Goal: Task Accomplishment & Management: Manage account settings

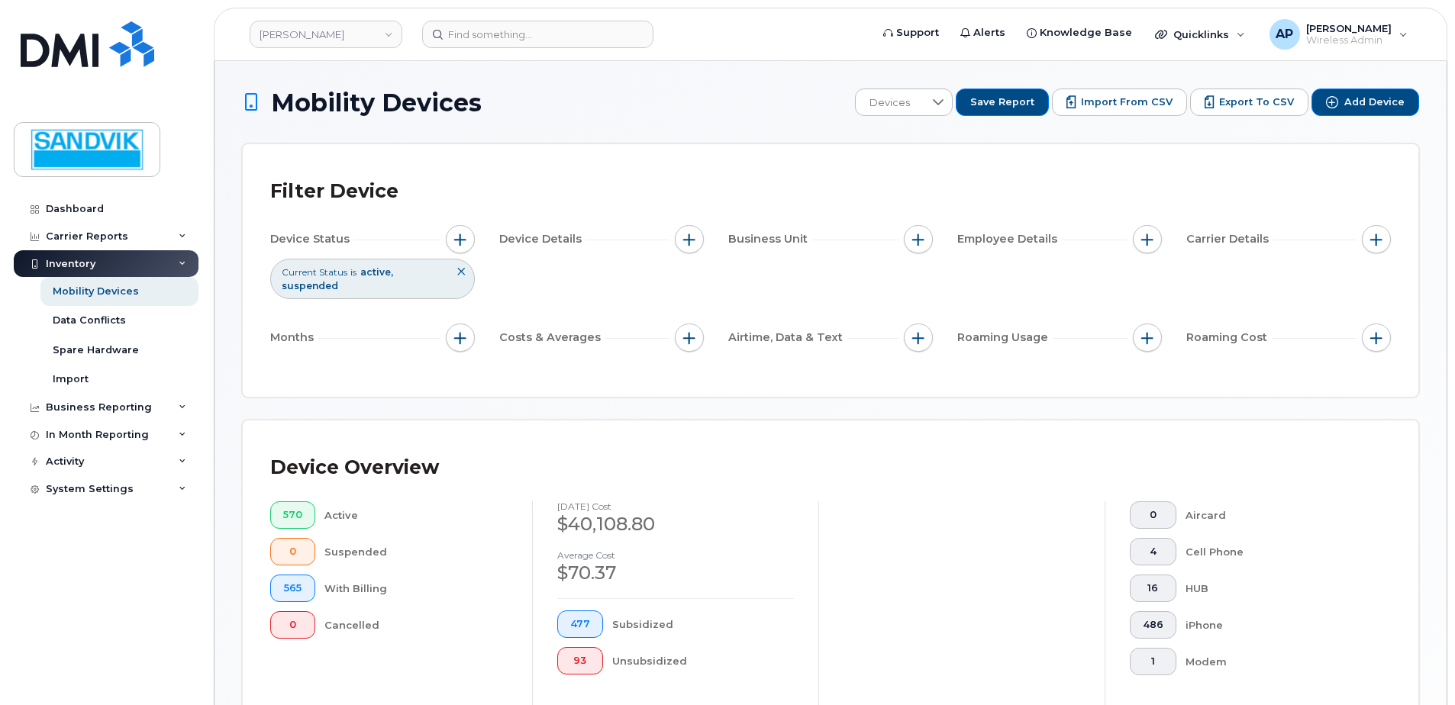
scroll to position [344, 0]
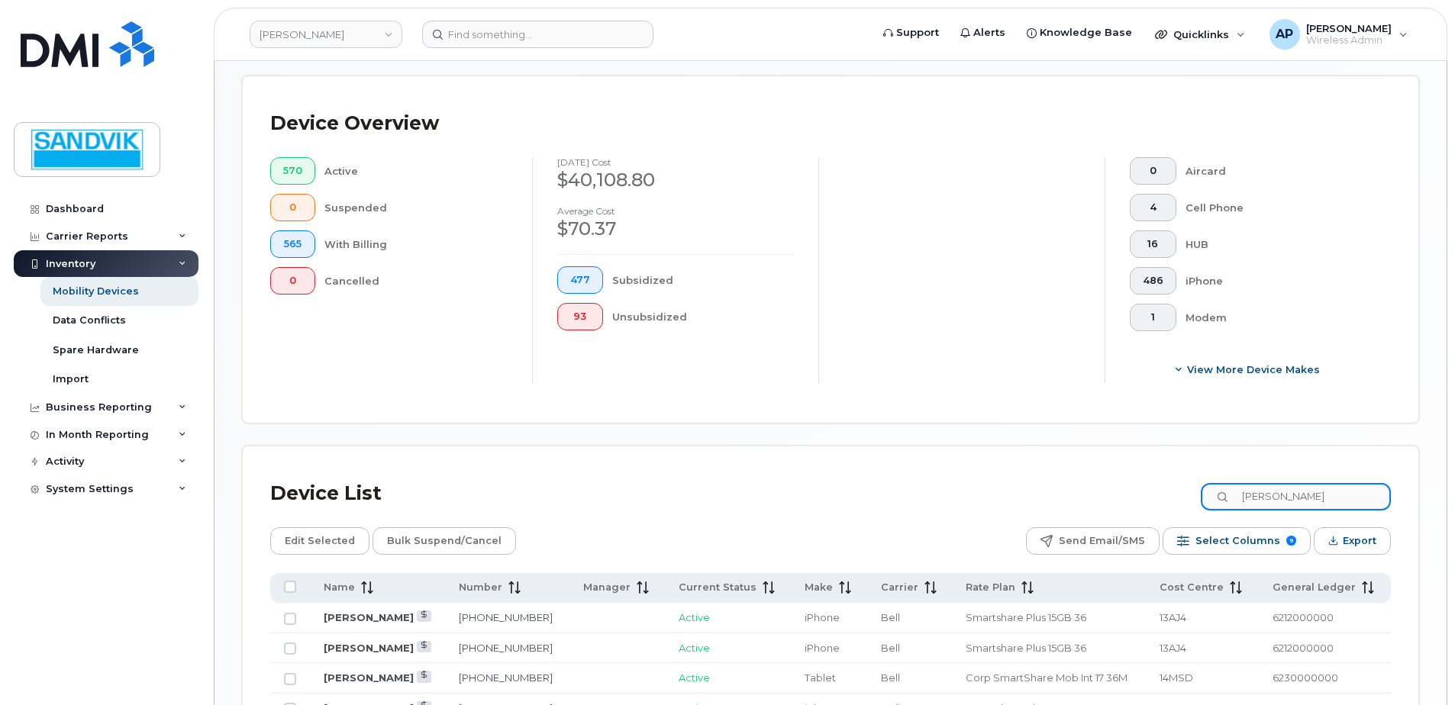
drag, startPoint x: 1300, startPoint y: 498, endPoint x: 1167, endPoint y: 495, distance: 132.9
click at [1167, 495] on div "Device List andrew" at bounding box center [830, 494] width 1121 height 40
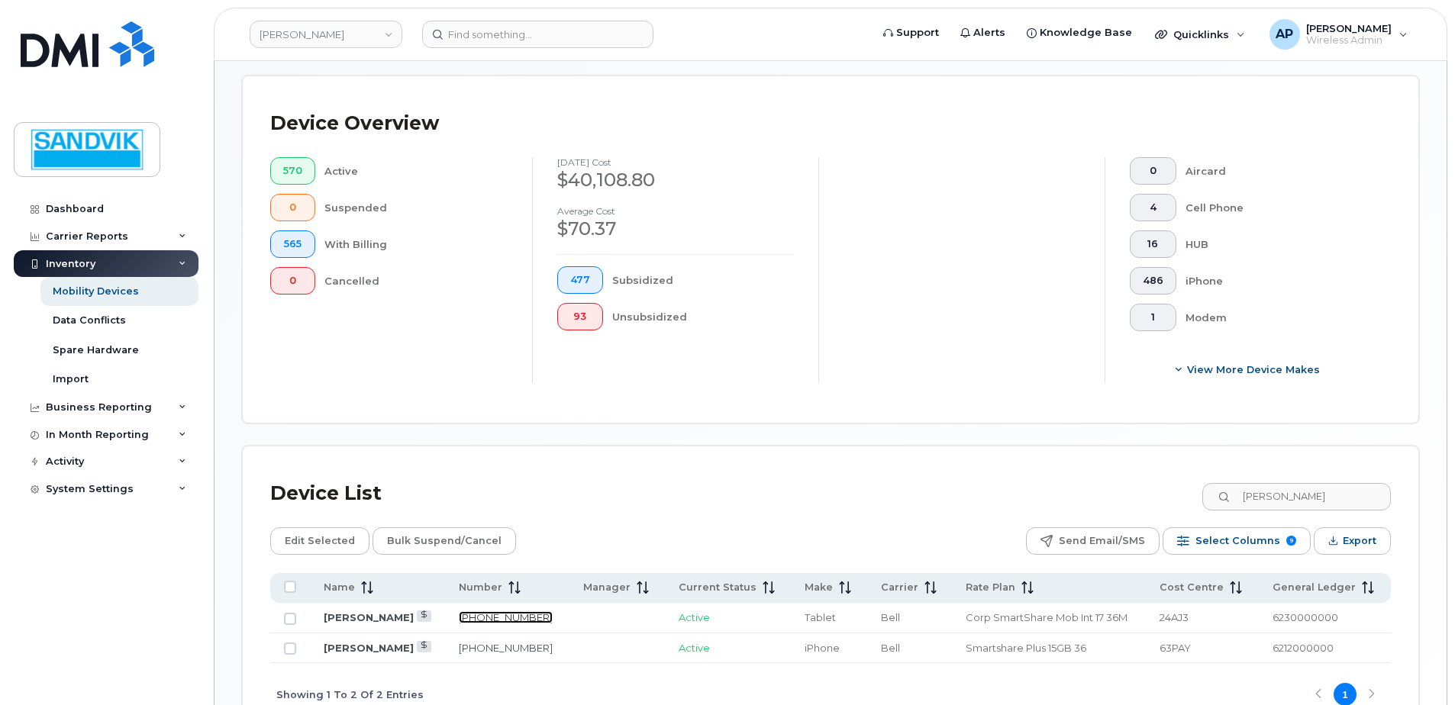
click at [484, 615] on link "819-354-6305" at bounding box center [506, 618] width 94 height 12
drag, startPoint x: 1322, startPoint y: 495, endPoint x: 1124, endPoint y: 491, distance: 197.8
click at [1124, 491] on div "Device List YANN" at bounding box center [830, 494] width 1121 height 40
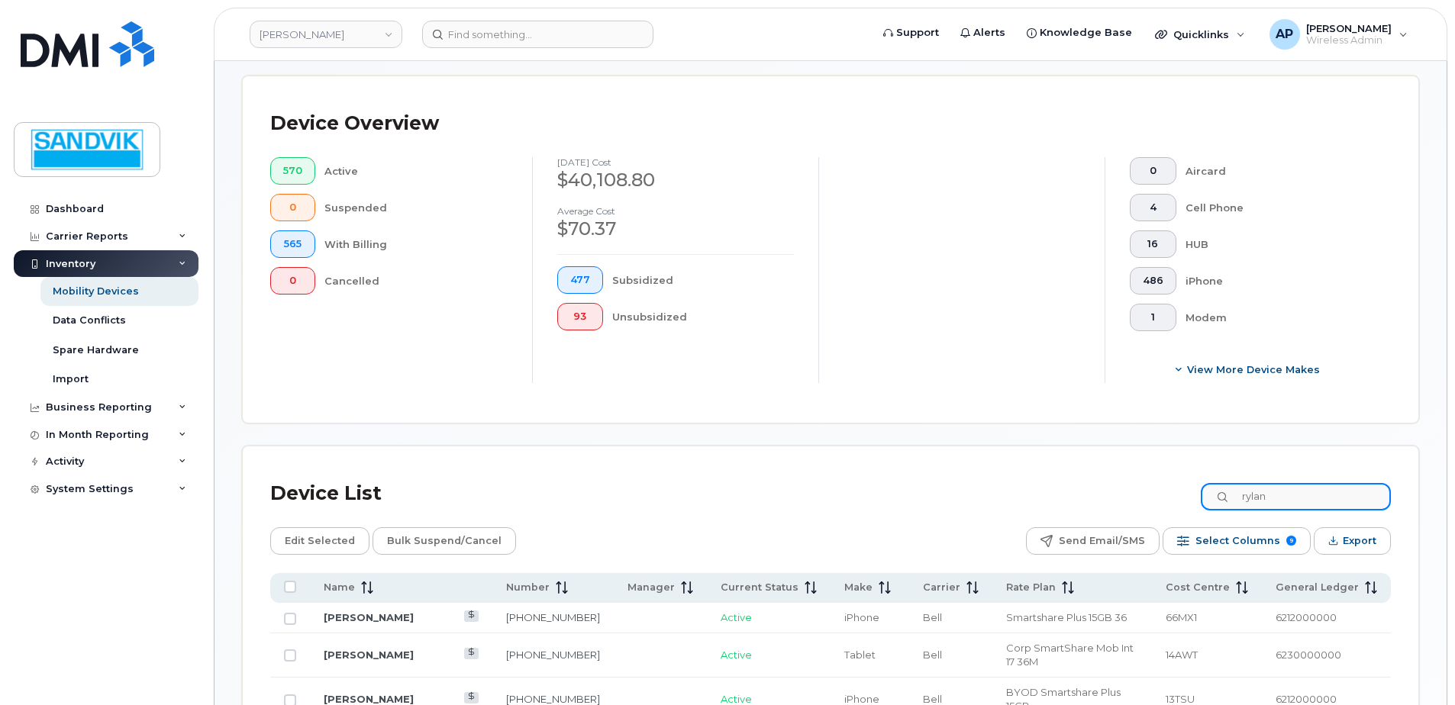
type input "rylan"
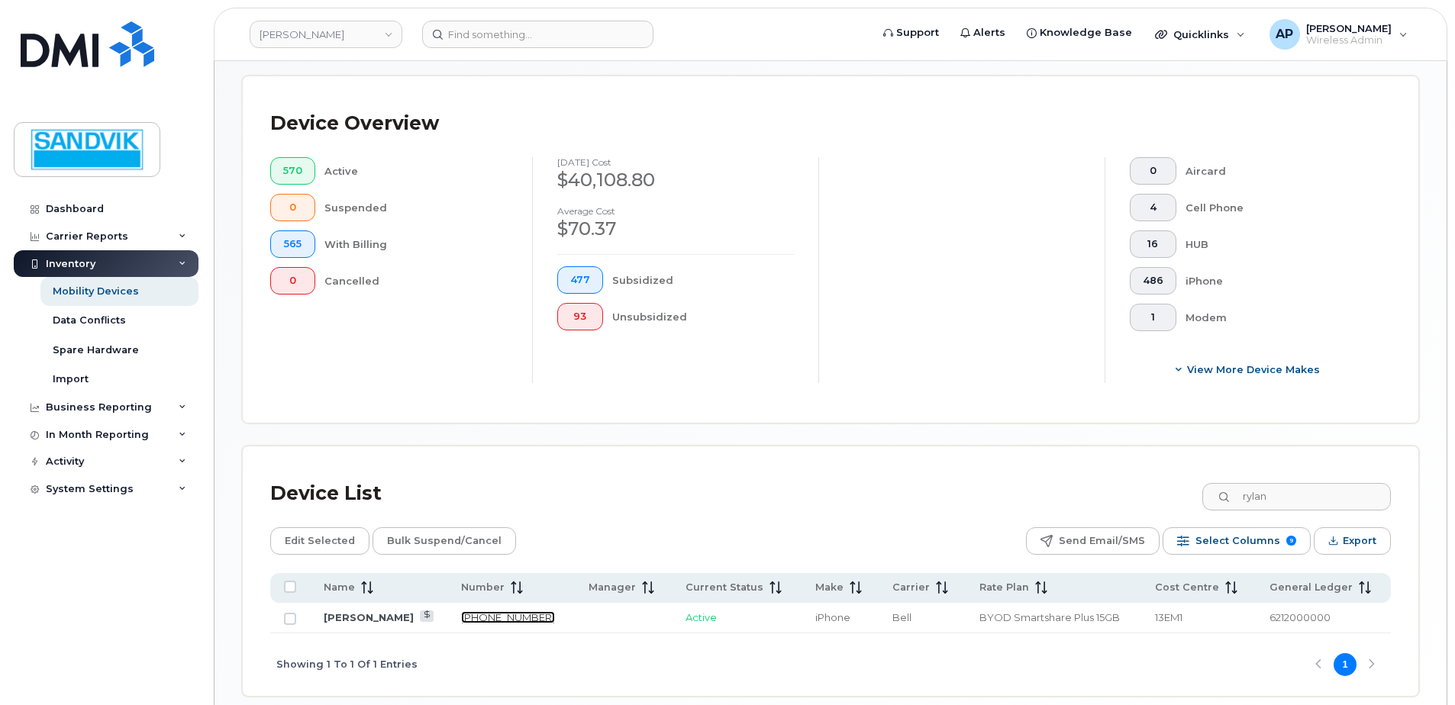
click at [478, 617] on link "506-626-4899" at bounding box center [508, 618] width 94 height 12
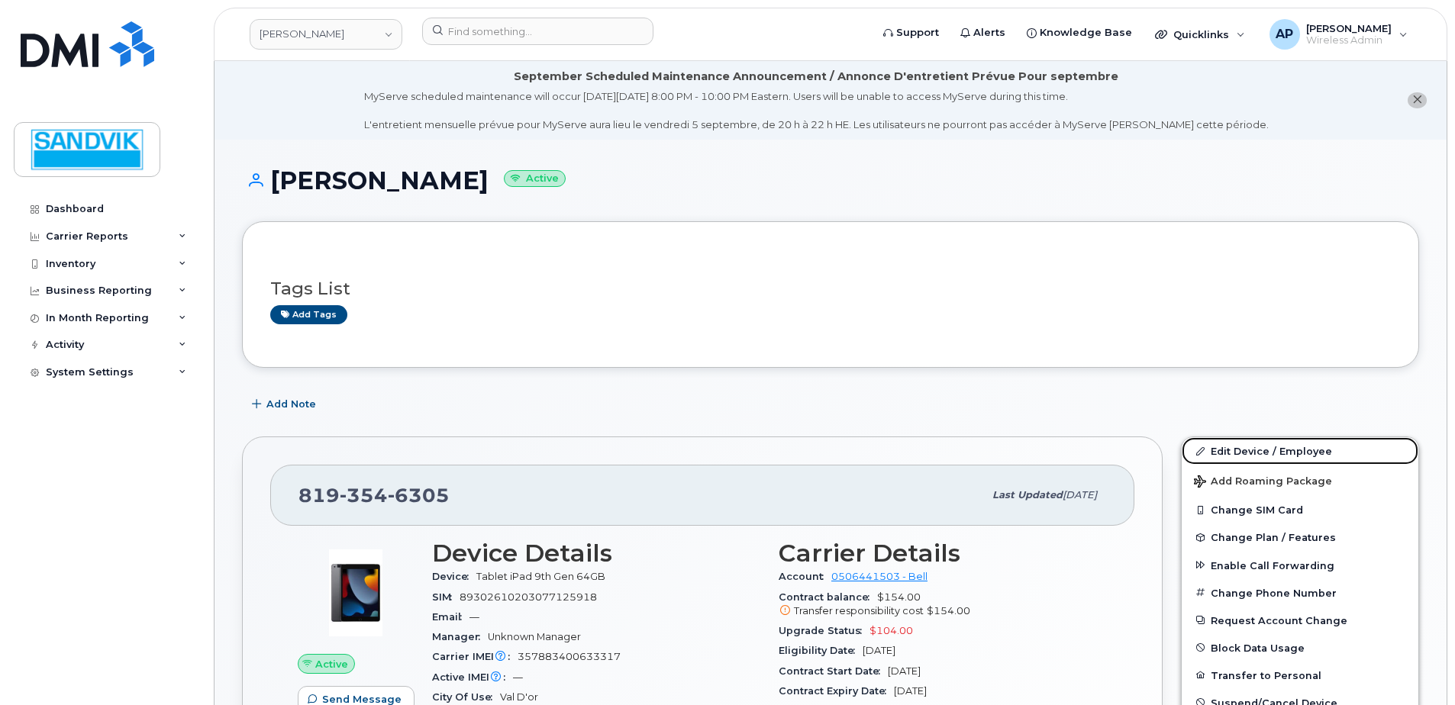
drag, startPoint x: 1216, startPoint y: 450, endPoint x: 886, endPoint y: 499, distance: 333.3
click at [1216, 450] on link "Edit Device / Employee" at bounding box center [1300, 450] width 237 height 27
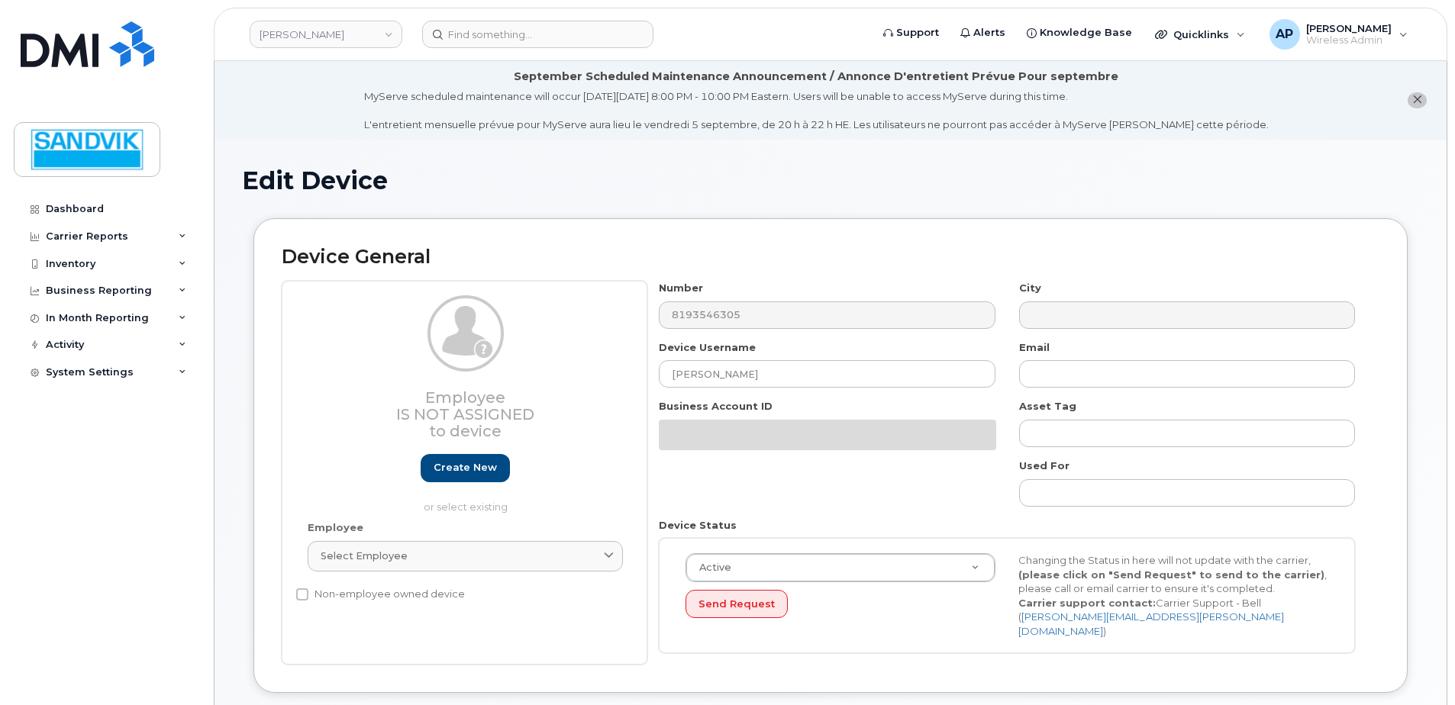
select select "582101"
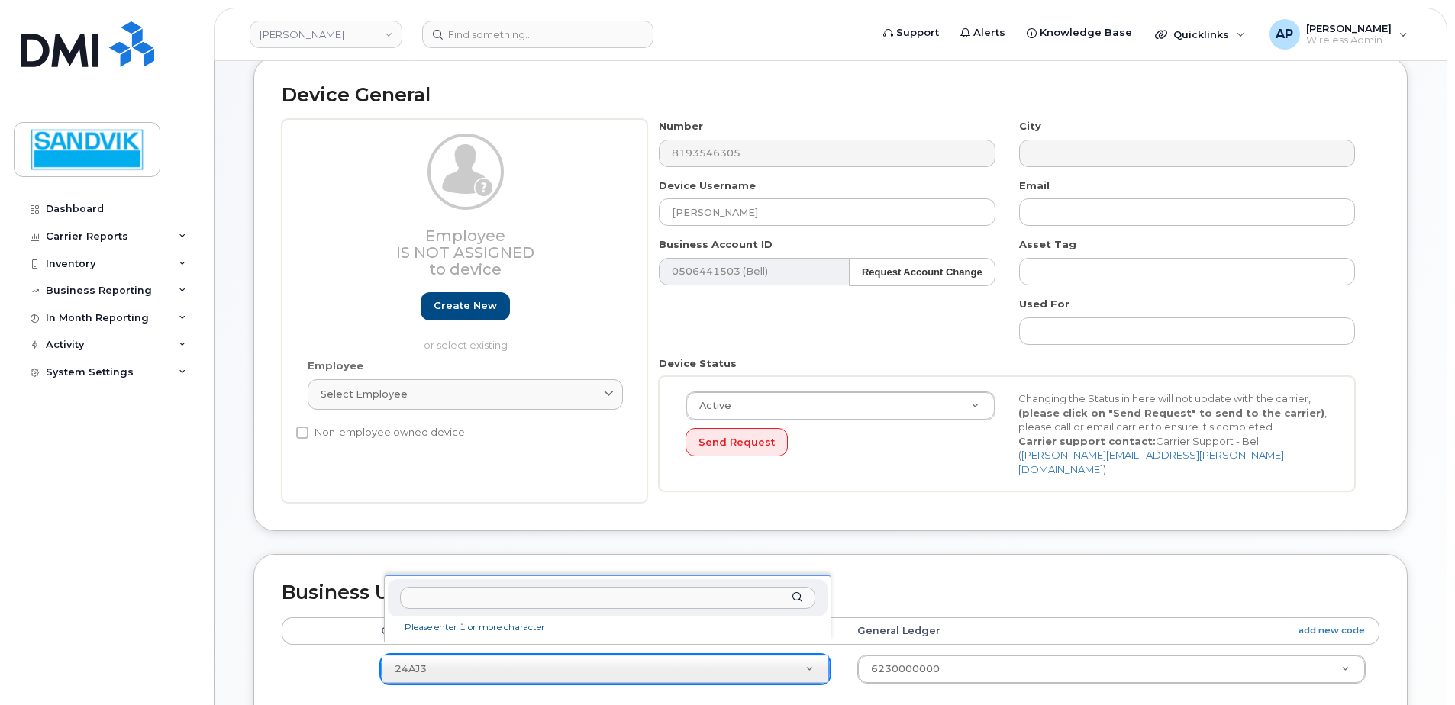
scroll to position [153, 0]
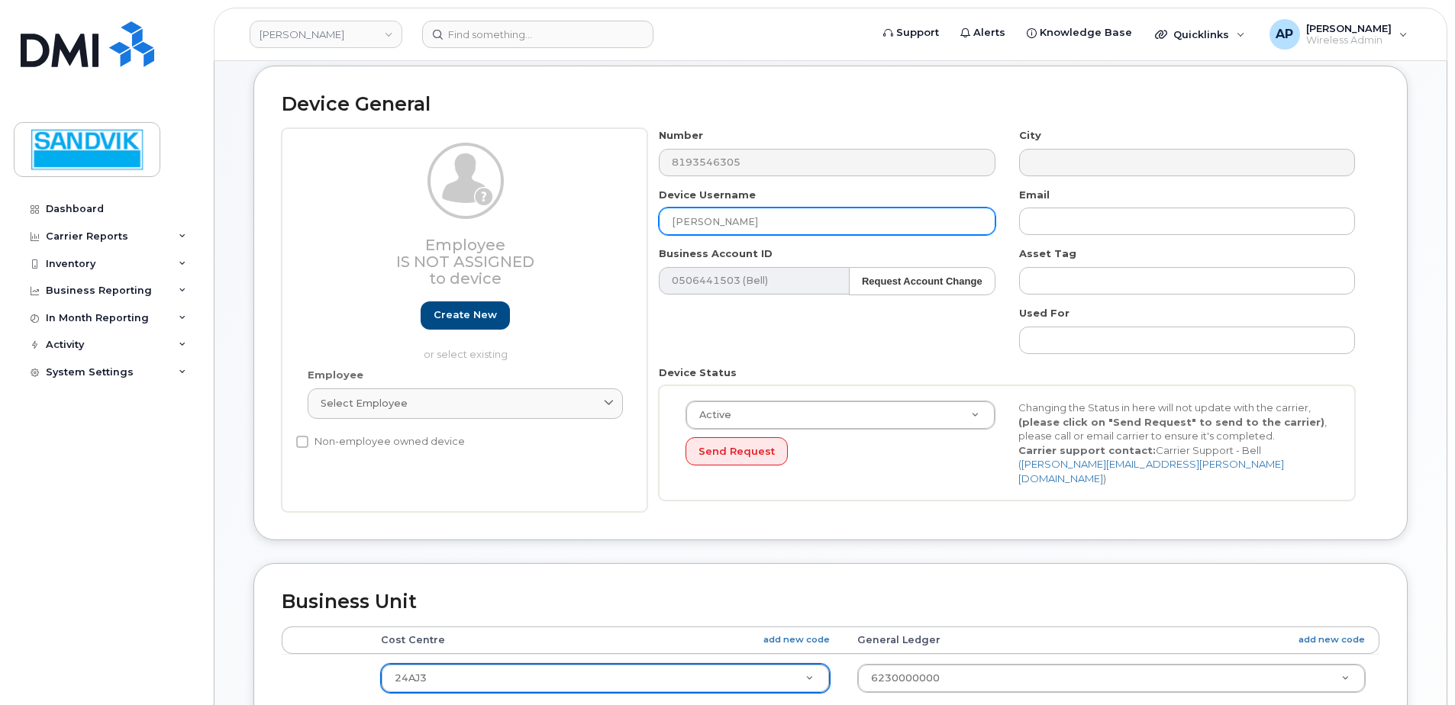
click at [759, 222] on input "[PERSON_NAME]" at bounding box center [827, 221] width 336 height 27
drag, startPoint x: 759, startPoint y: 222, endPoint x: 576, endPoint y: 224, distance: 182.5
click at [576, 224] on div "Employee Is not assigned to device Create new or select existing Employee Selec…" at bounding box center [831, 320] width 1098 height 384
type input "Kyle Nolin"
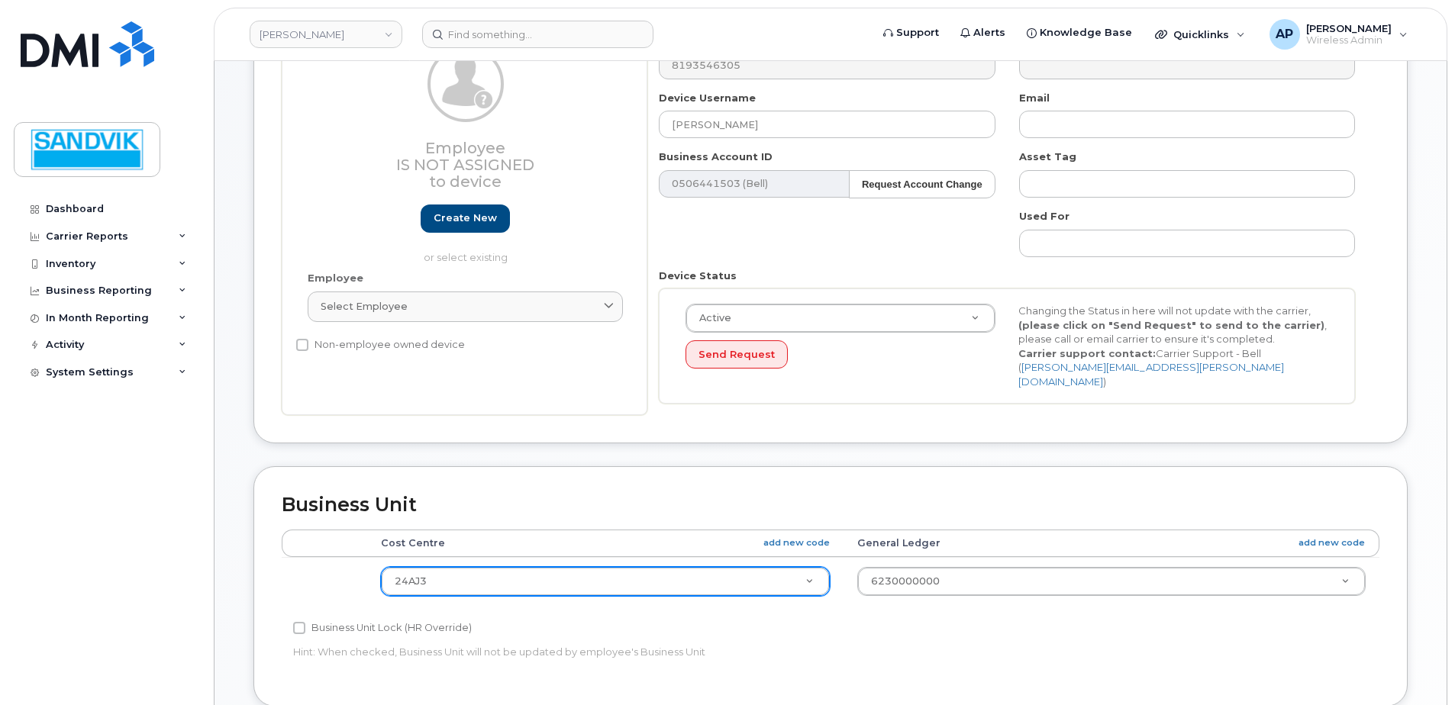
scroll to position [305, 0]
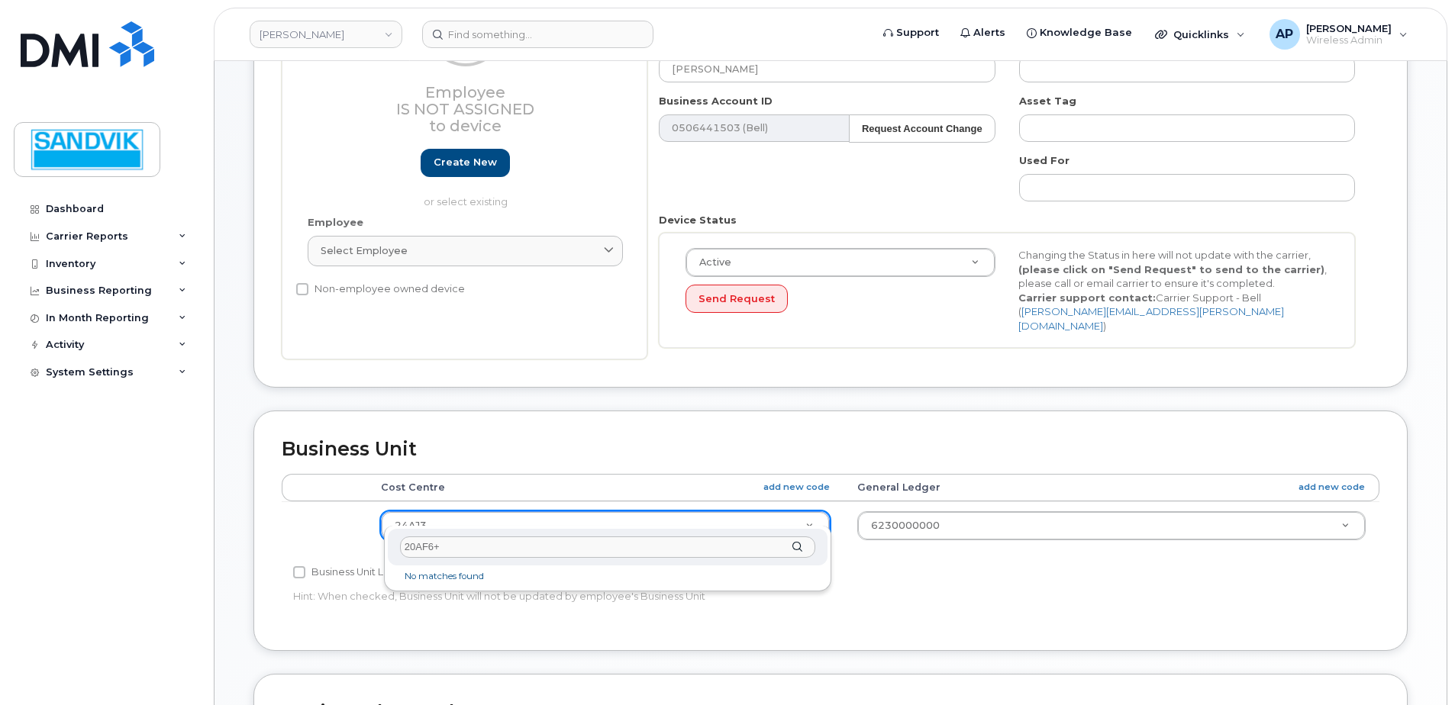
type input "20AF6"
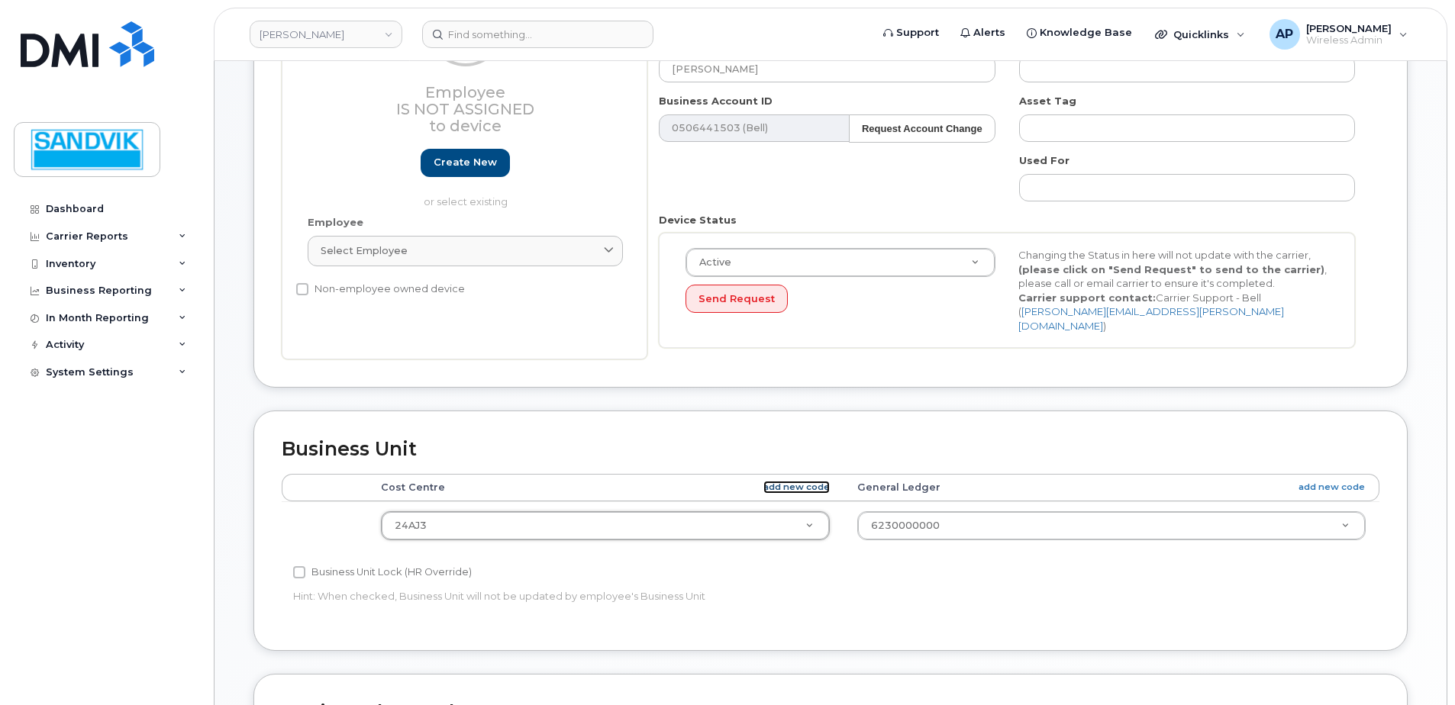
click at [802, 481] on link "add new code" at bounding box center [796, 487] width 66 height 13
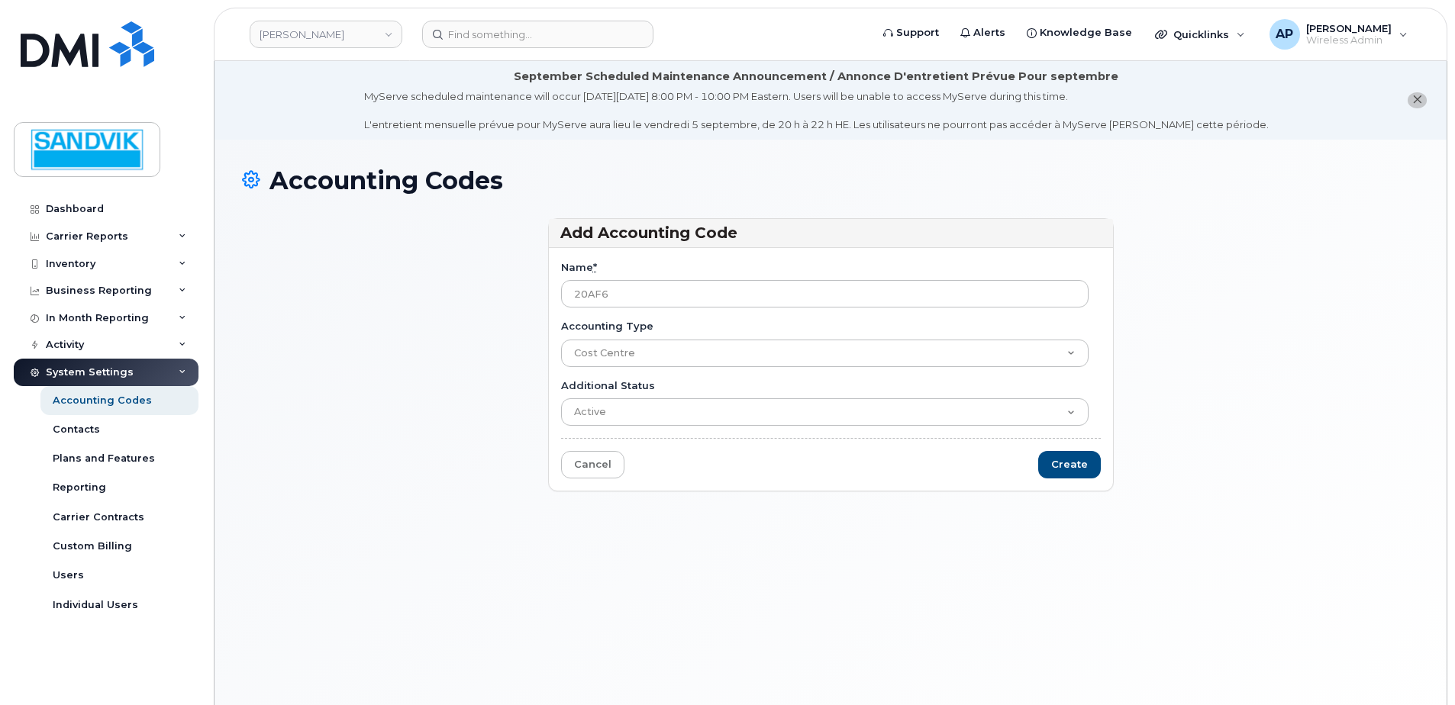
type input "20AF6"
click at [1071, 478] on input "Create" at bounding box center [1069, 465] width 63 height 28
type input "Saving..."
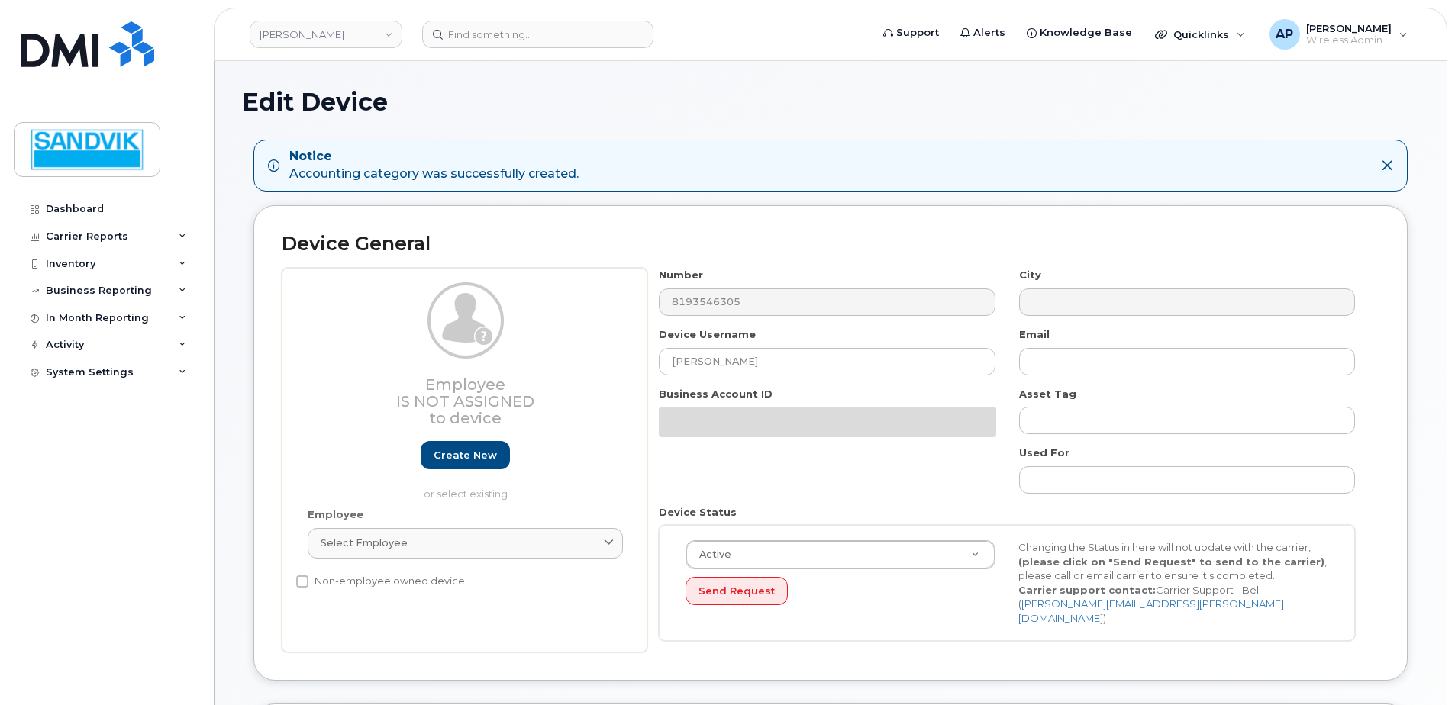
select select "582101"
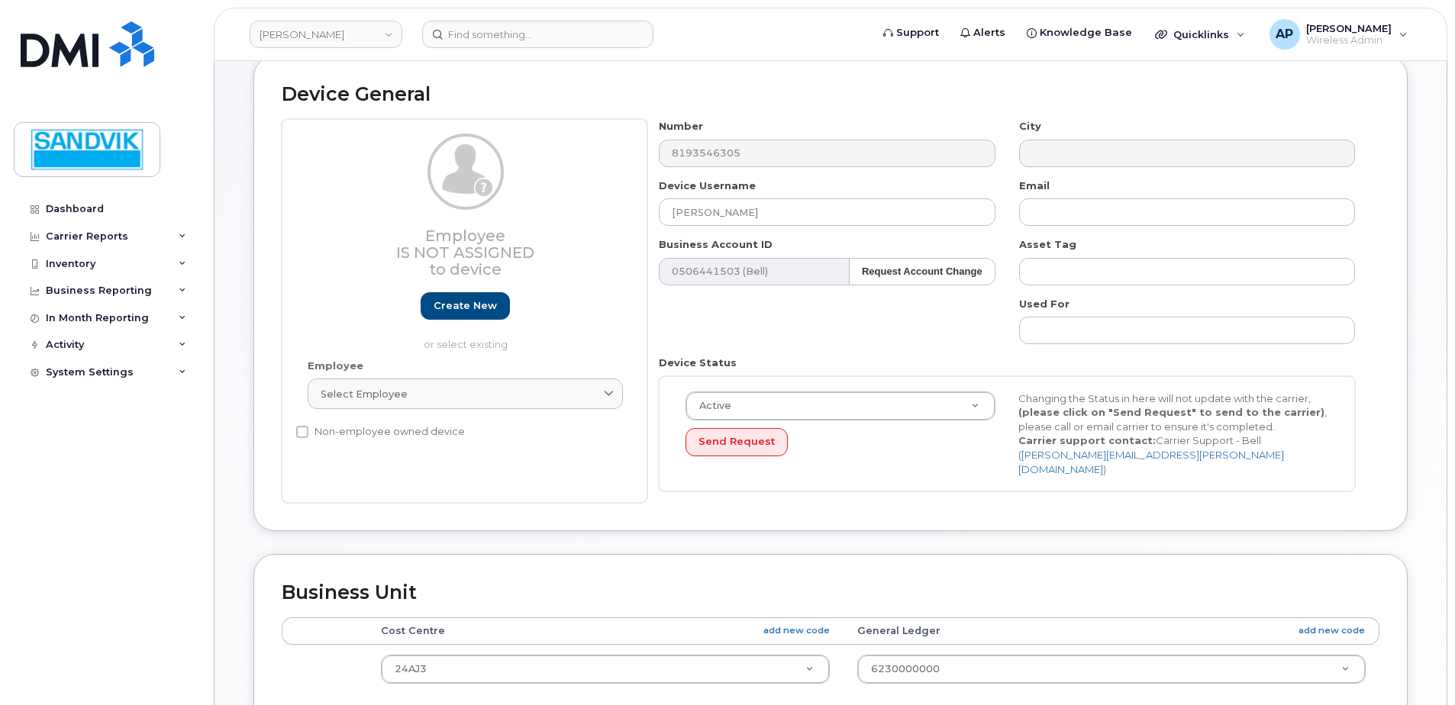
scroll to position [305, 0]
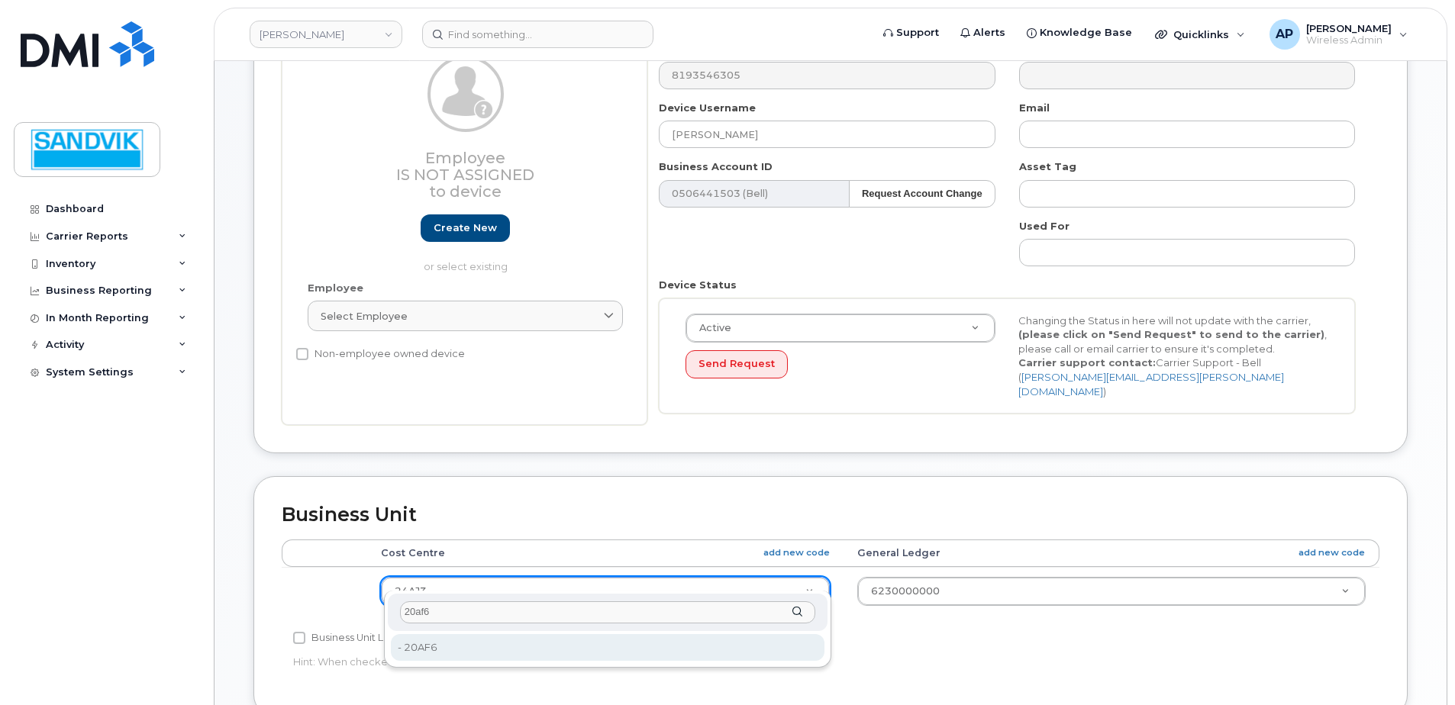
type input "20af6"
type input "36006600"
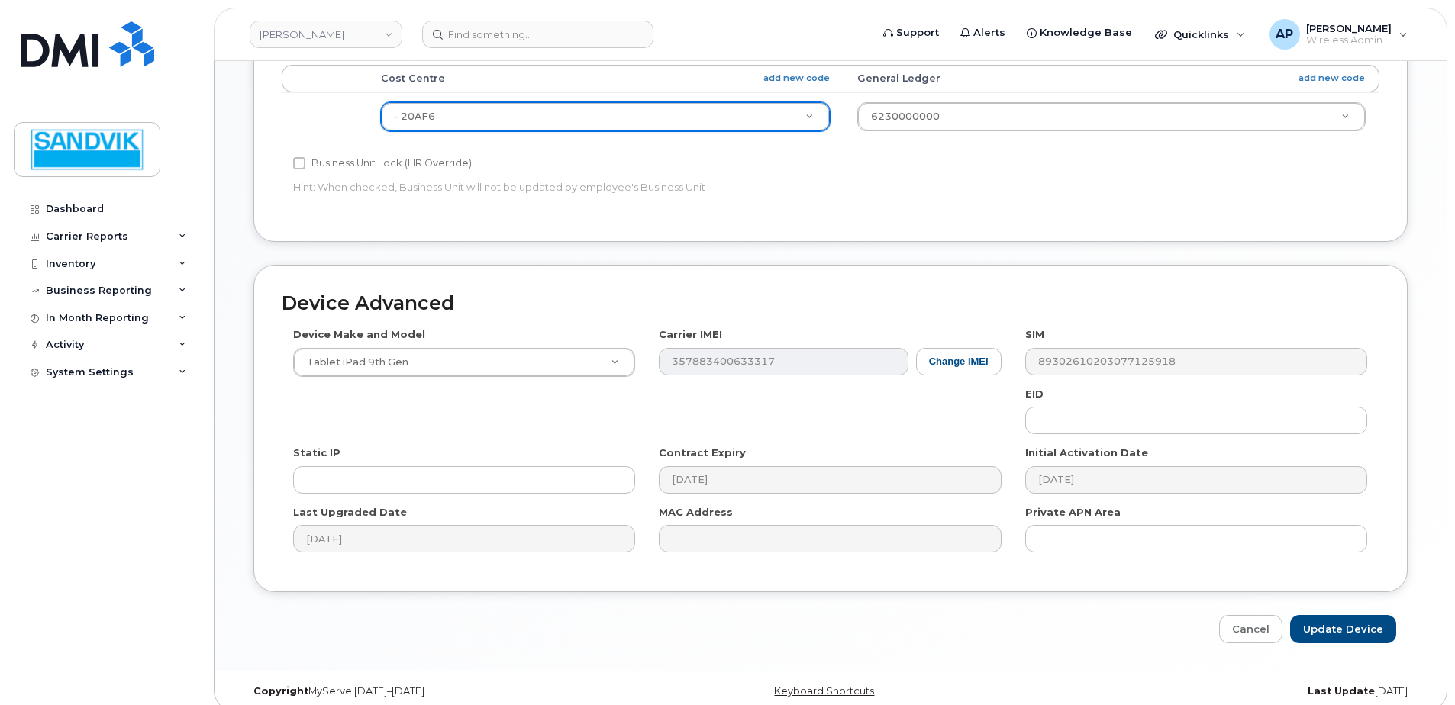
scroll to position [781, 0]
click at [1340, 616] on input "Update Device" at bounding box center [1343, 629] width 106 height 28
type input "Saving..."
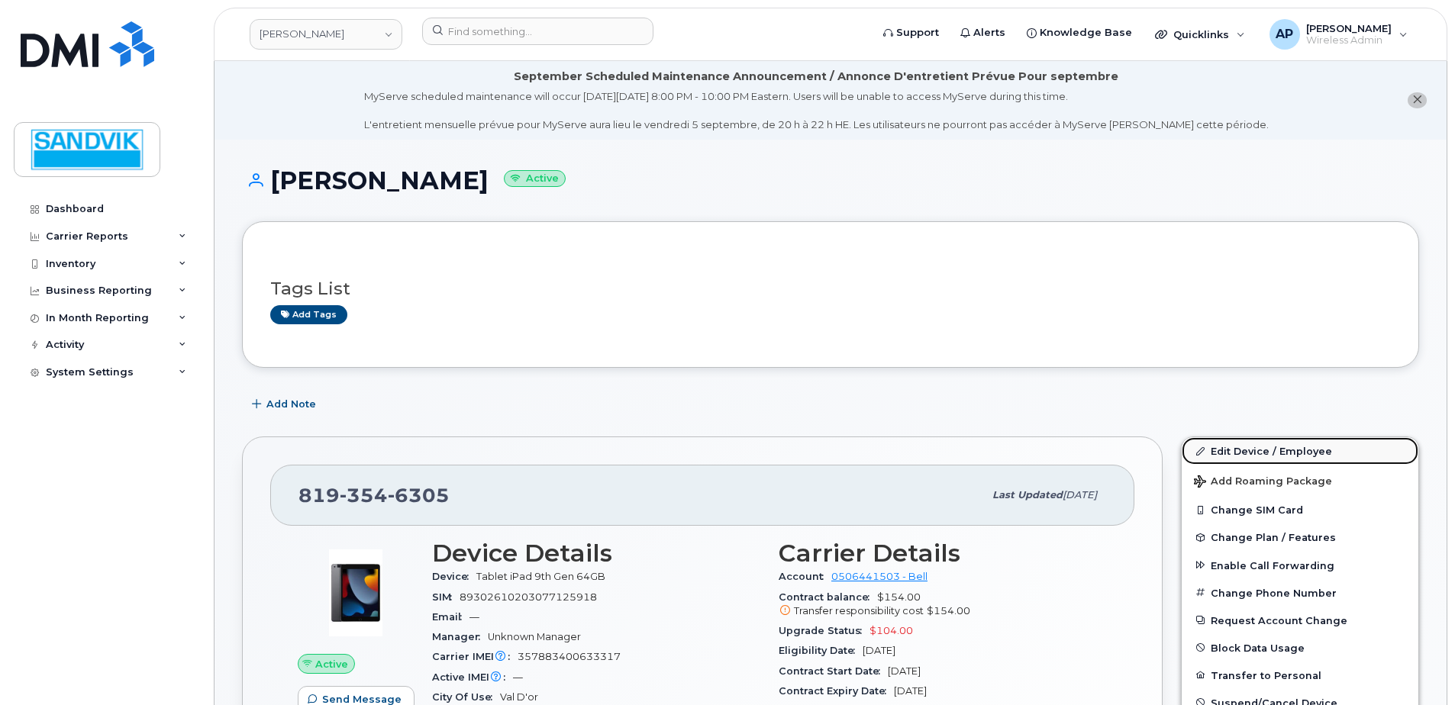
click at [1273, 454] on link "Edit Device / Employee" at bounding box center [1300, 450] width 237 height 27
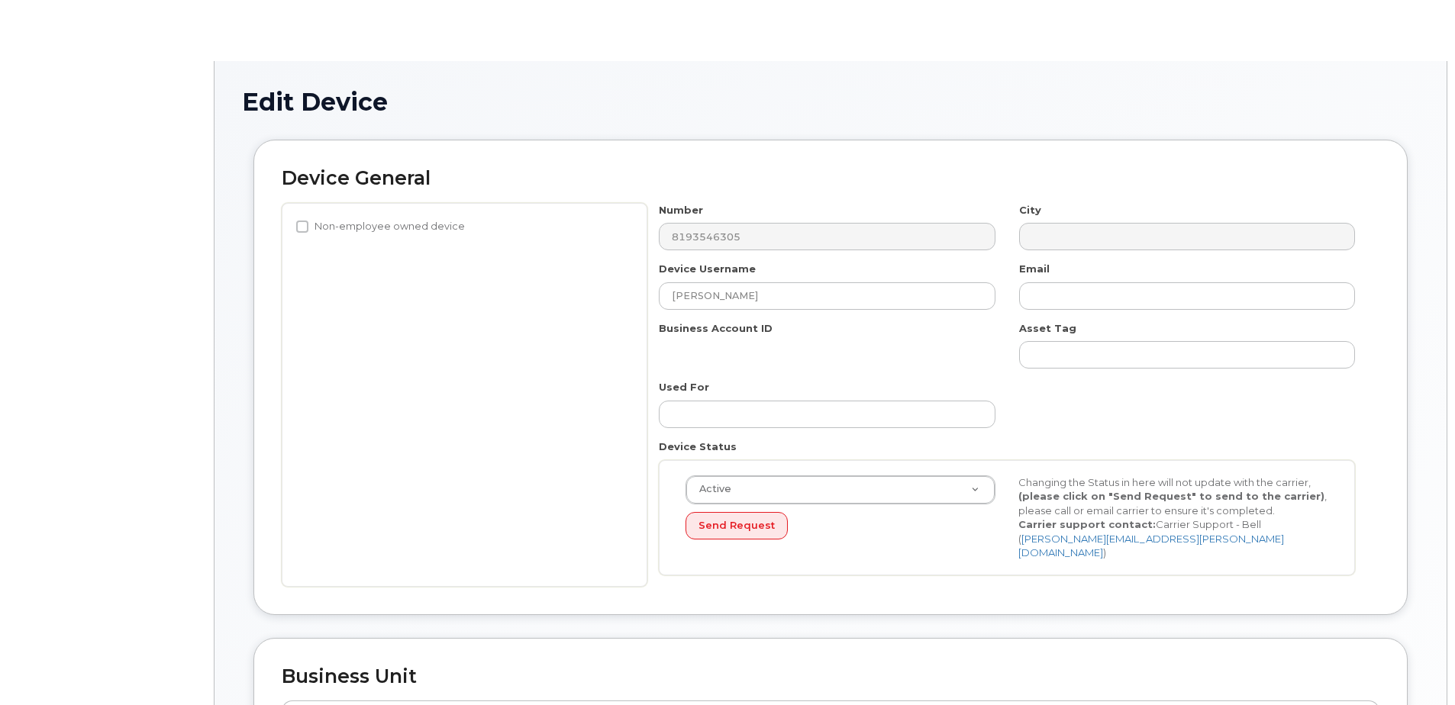
select select "582101"
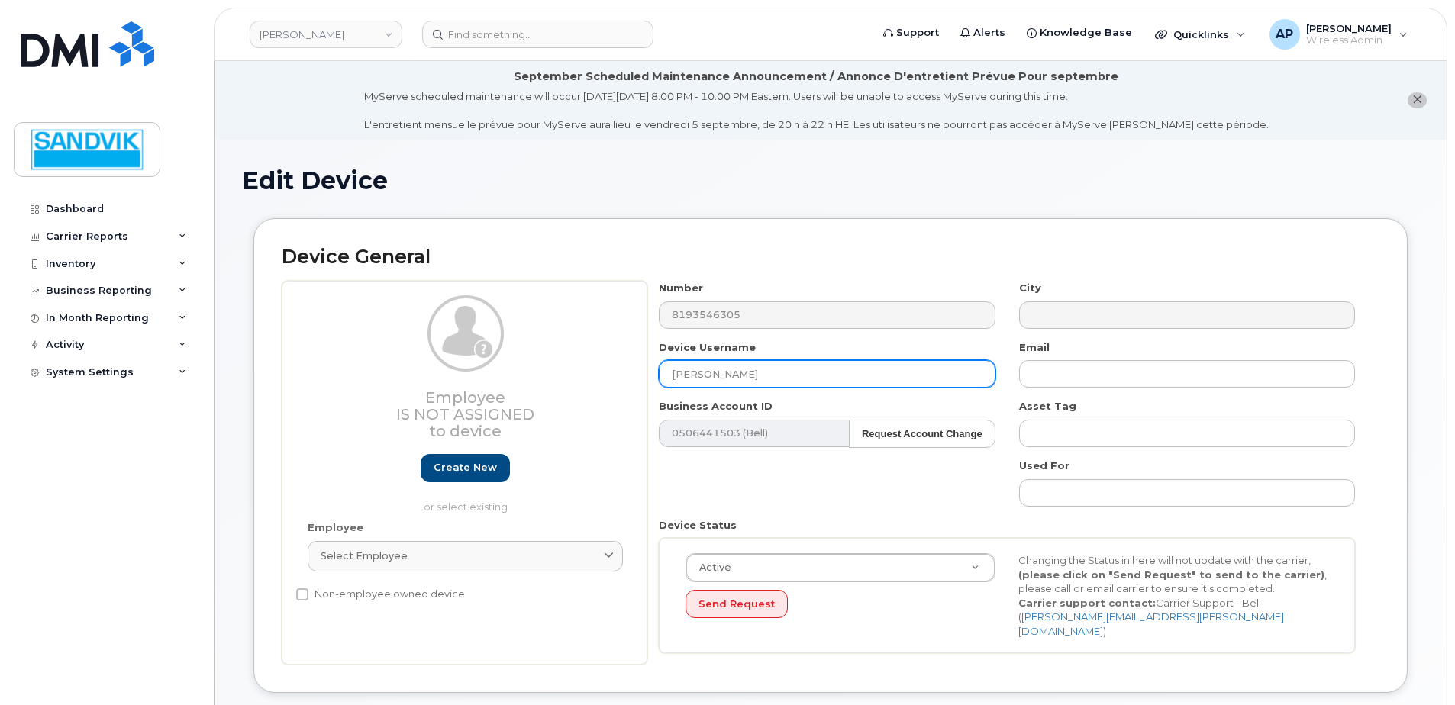
drag, startPoint x: 757, startPoint y: 370, endPoint x: 531, endPoint y: 366, distance: 226.0
click at [531, 366] on div "Employee Is not assigned to device Create new or select existing Employee Selec…" at bounding box center [831, 473] width 1098 height 384
type input "[PERSON_NAME]"
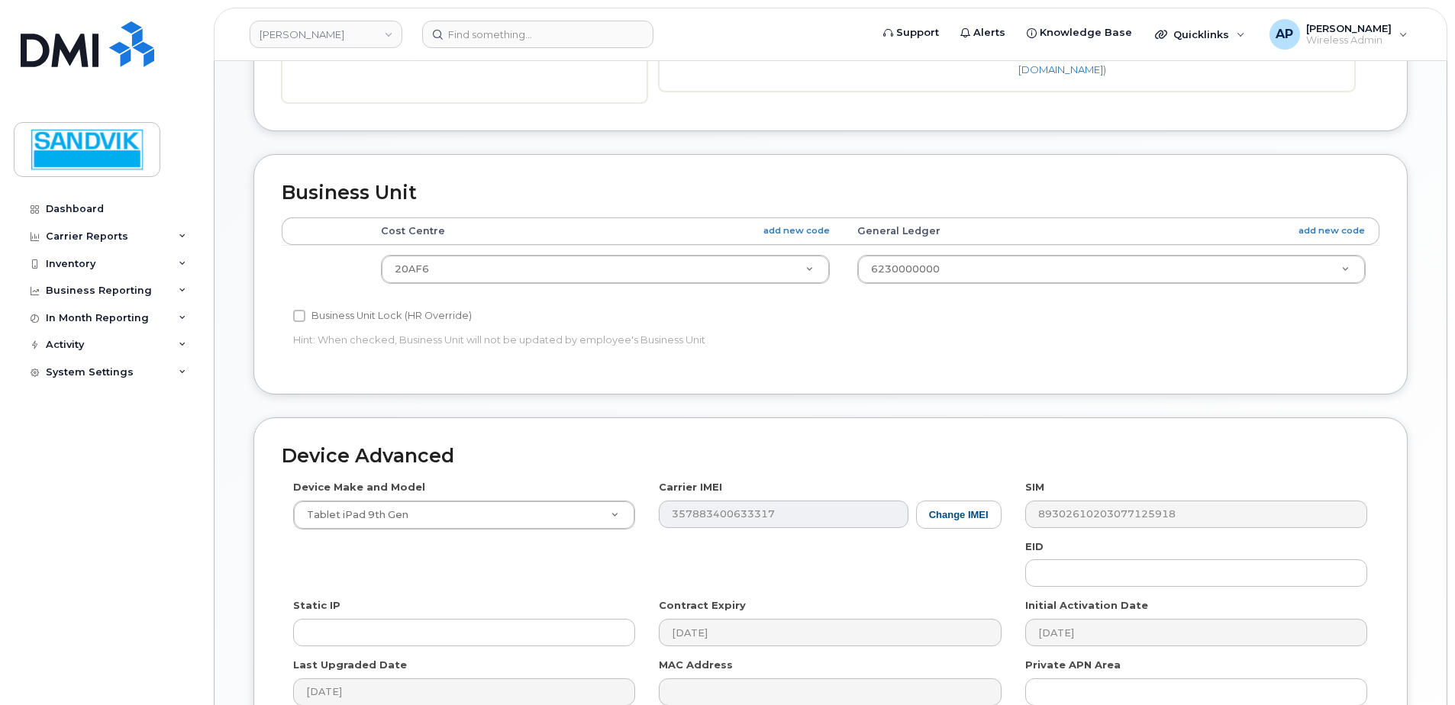
scroll to position [715, 0]
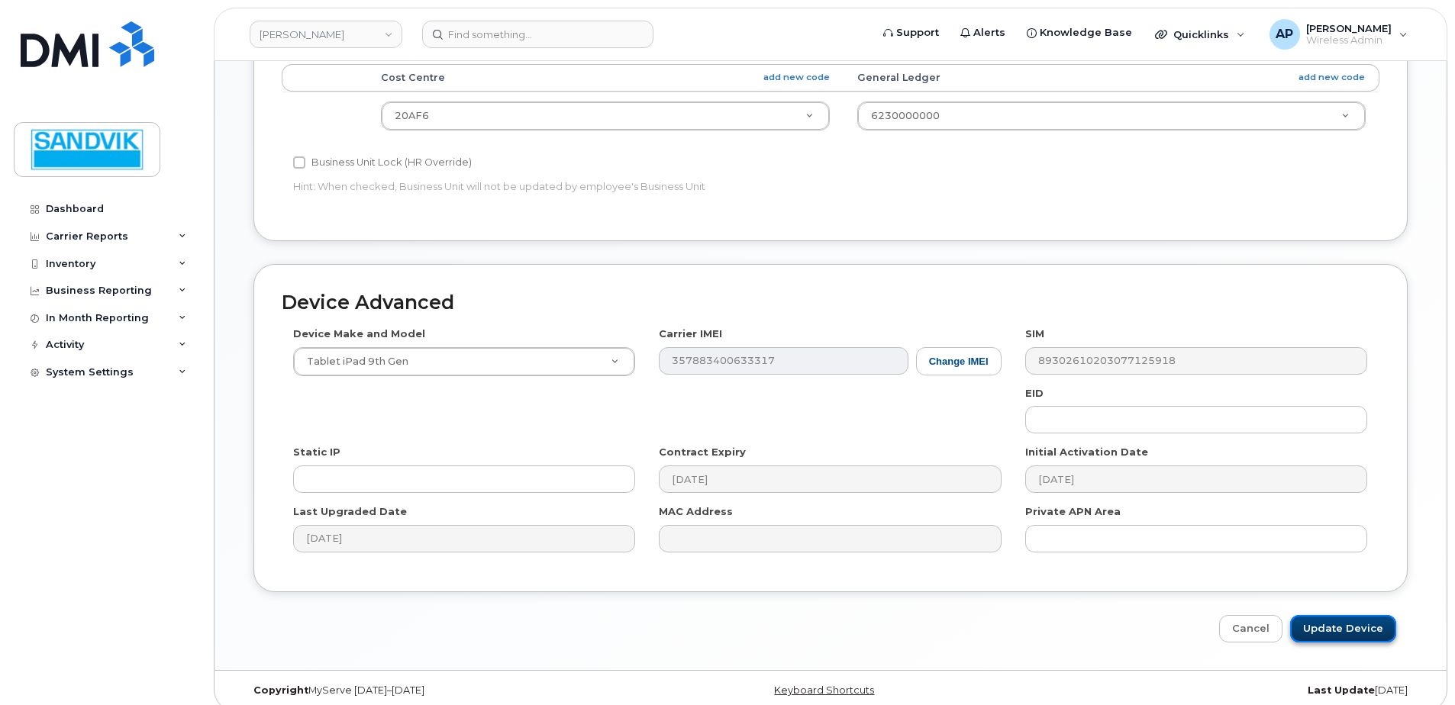
click at [1342, 615] on input "Update Device" at bounding box center [1343, 629] width 106 height 28
type input "Saving..."
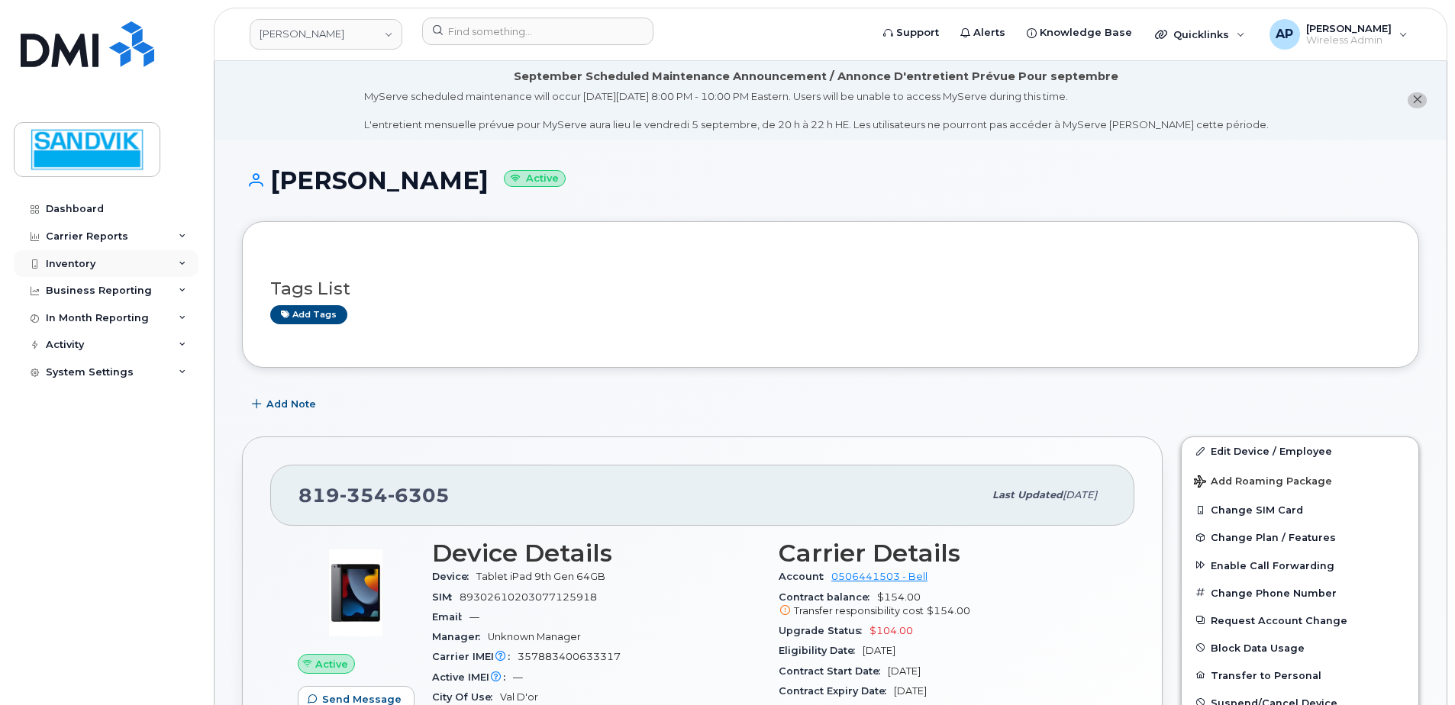
click at [56, 263] on div "Inventory" at bounding box center [71, 264] width 50 height 12
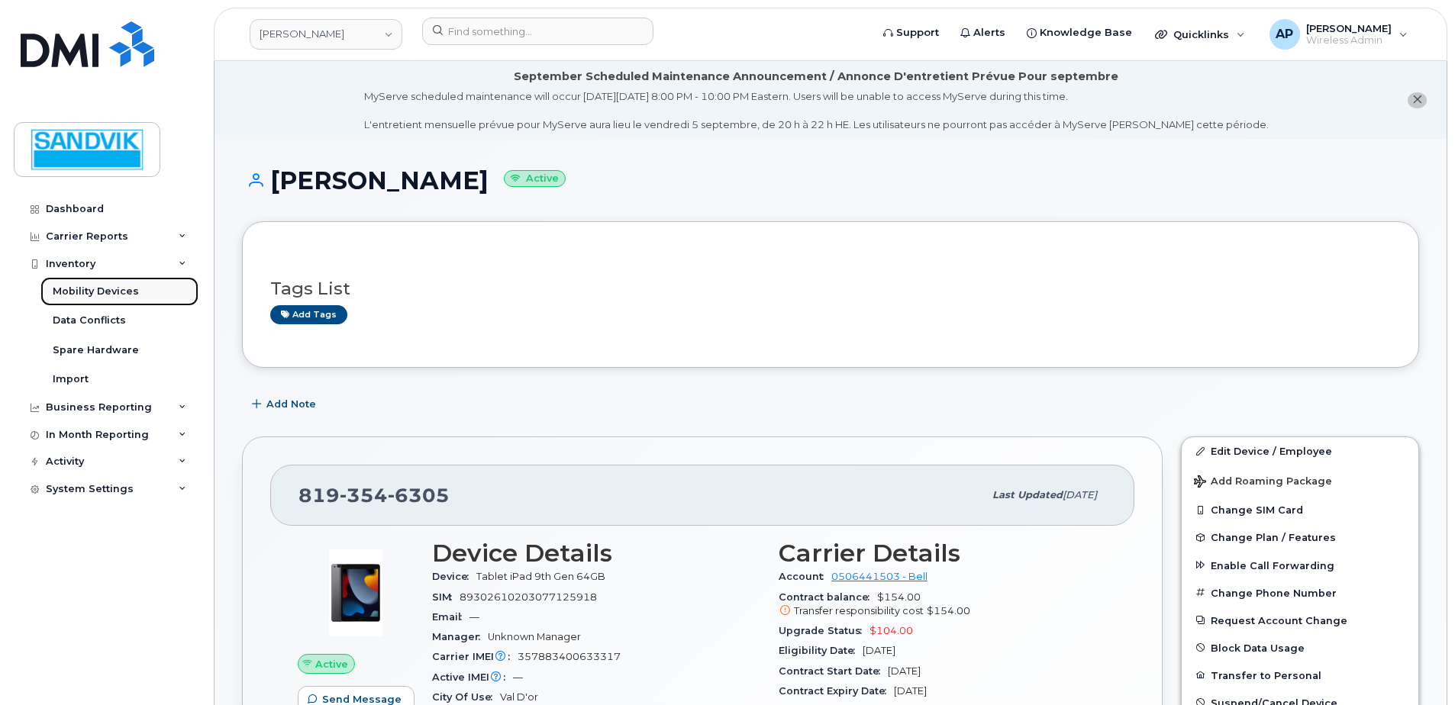
click at [104, 286] on div "Mobility Devices" at bounding box center [96, 292] width 86 height 14
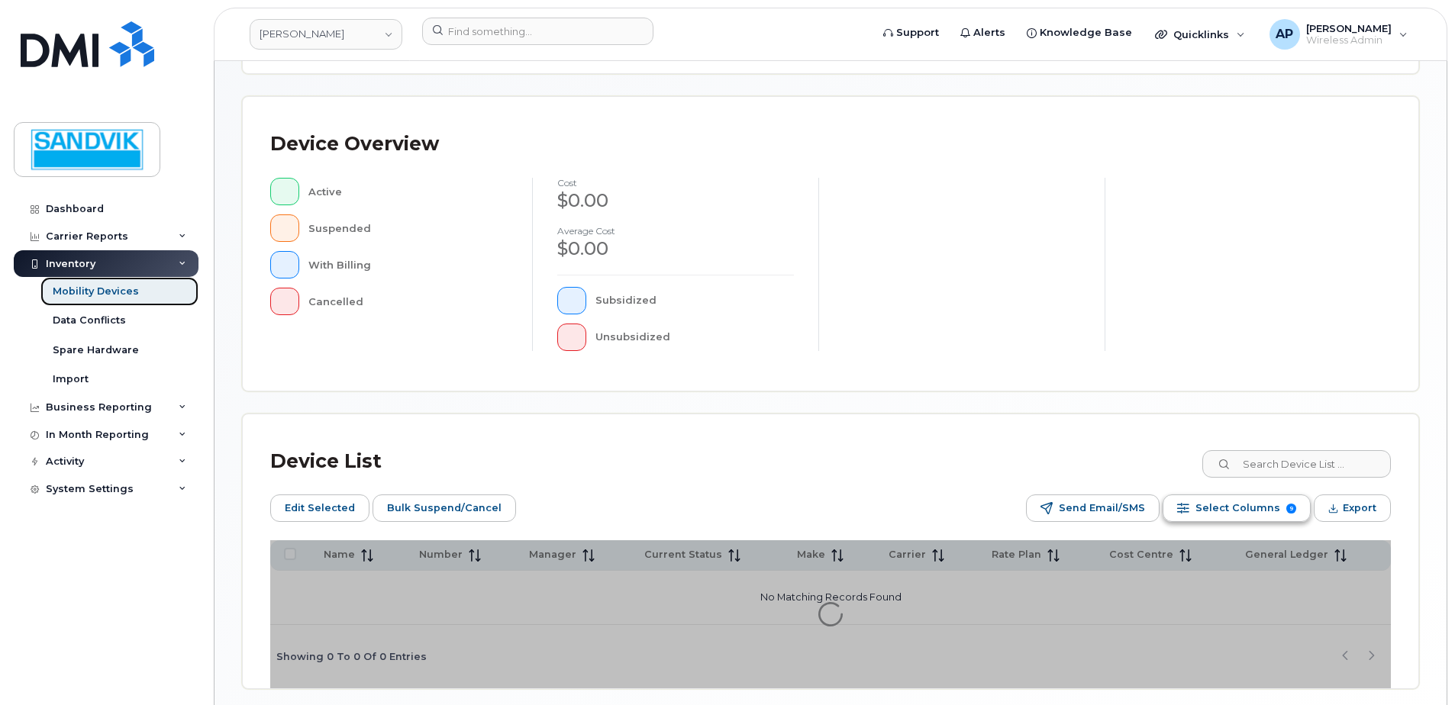
scroll to position [372, 0]
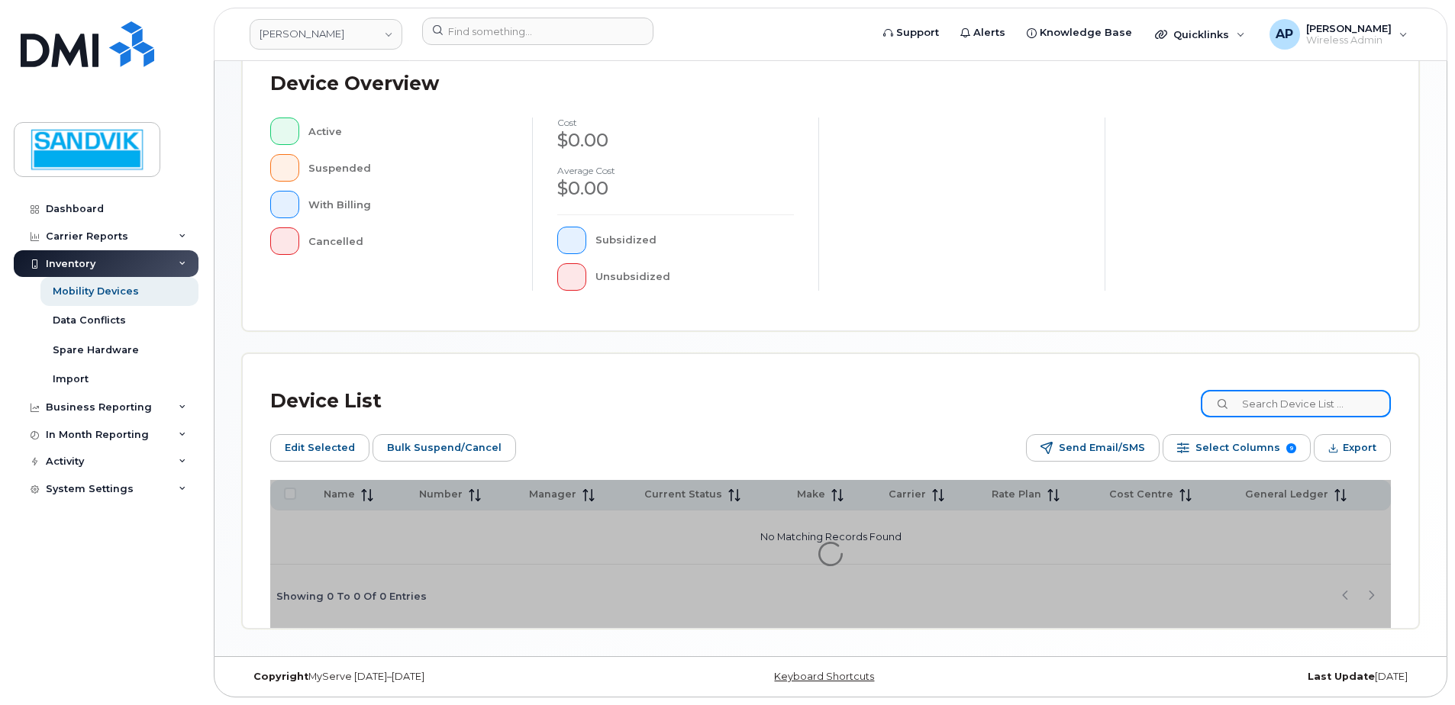
click at [1296, 407] on input at bounding box center [1296, 403] width 190 height 27
type input "m"
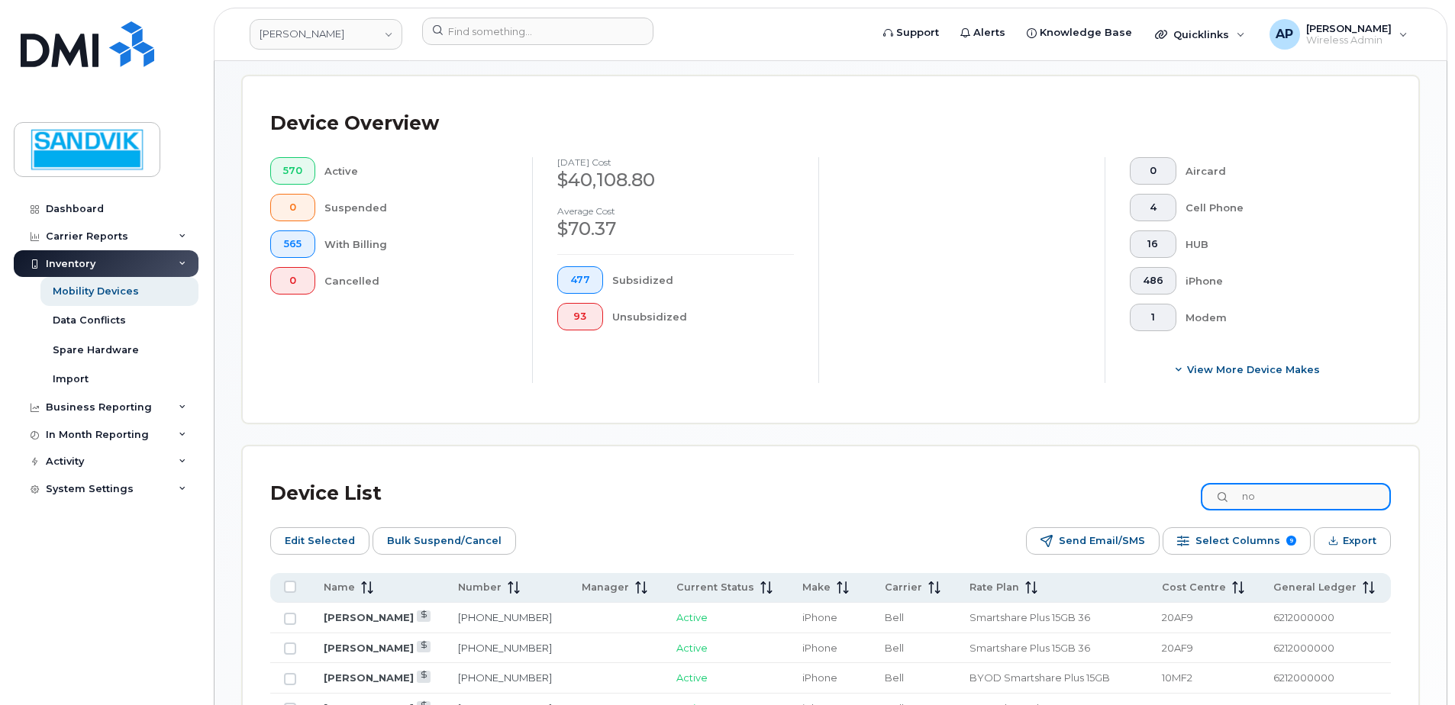
type input "n"
drag, startPoint x: 1286, startPoint y: 501, endPoint x: 1090, endPoint y: 497, distance: 195.5
click at [1090, 497] on div "Device List kyle" at bounding box center [830, 494] width 1121 height 40
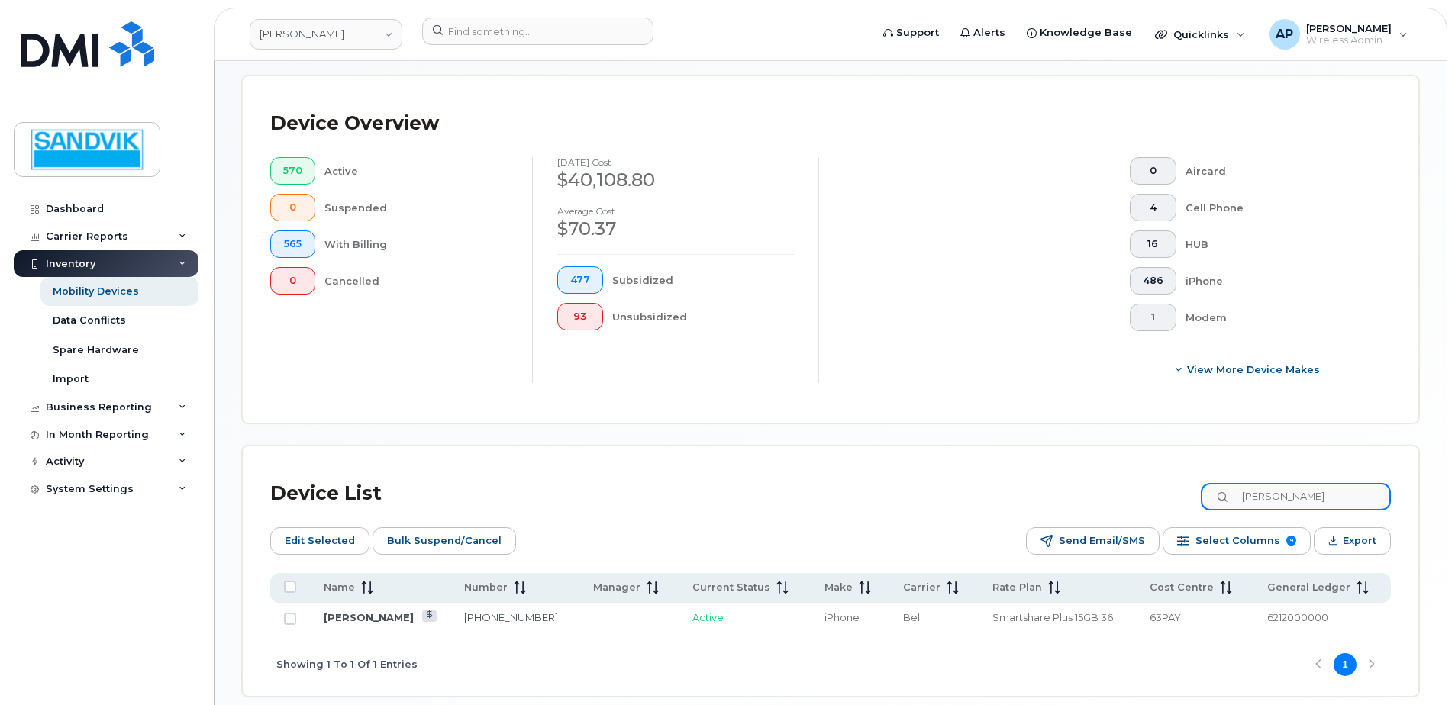
drag, startPoint x: 1295, startPoint y: 495, endPoint x: 1096, endPoint y: 488, distance: 199.4
click at [1096, 488] on div "Device List yann" at bounding box center [830, 494] width 1121 height 40
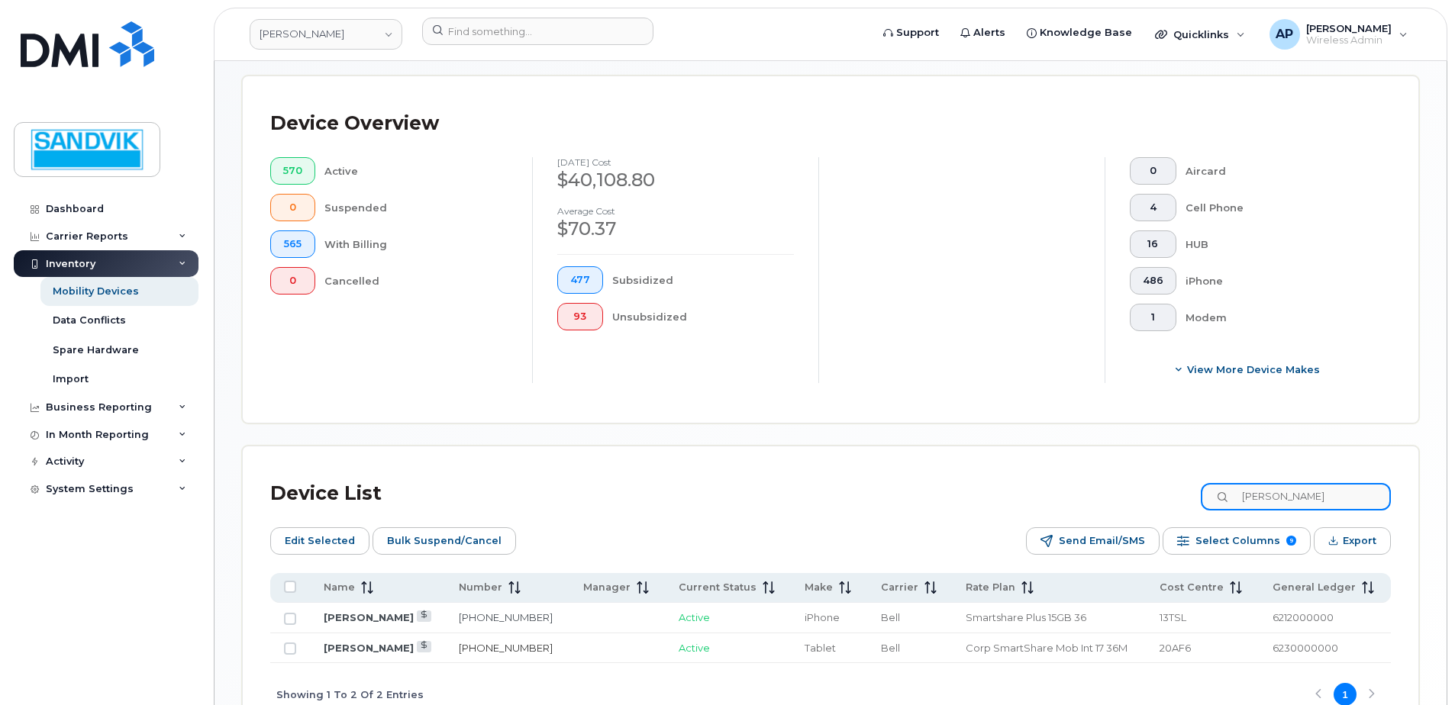
type input "kyle"
click at [462, 645] on link "819-354-6305" at bounding box center [506, 648] width 94 height 12
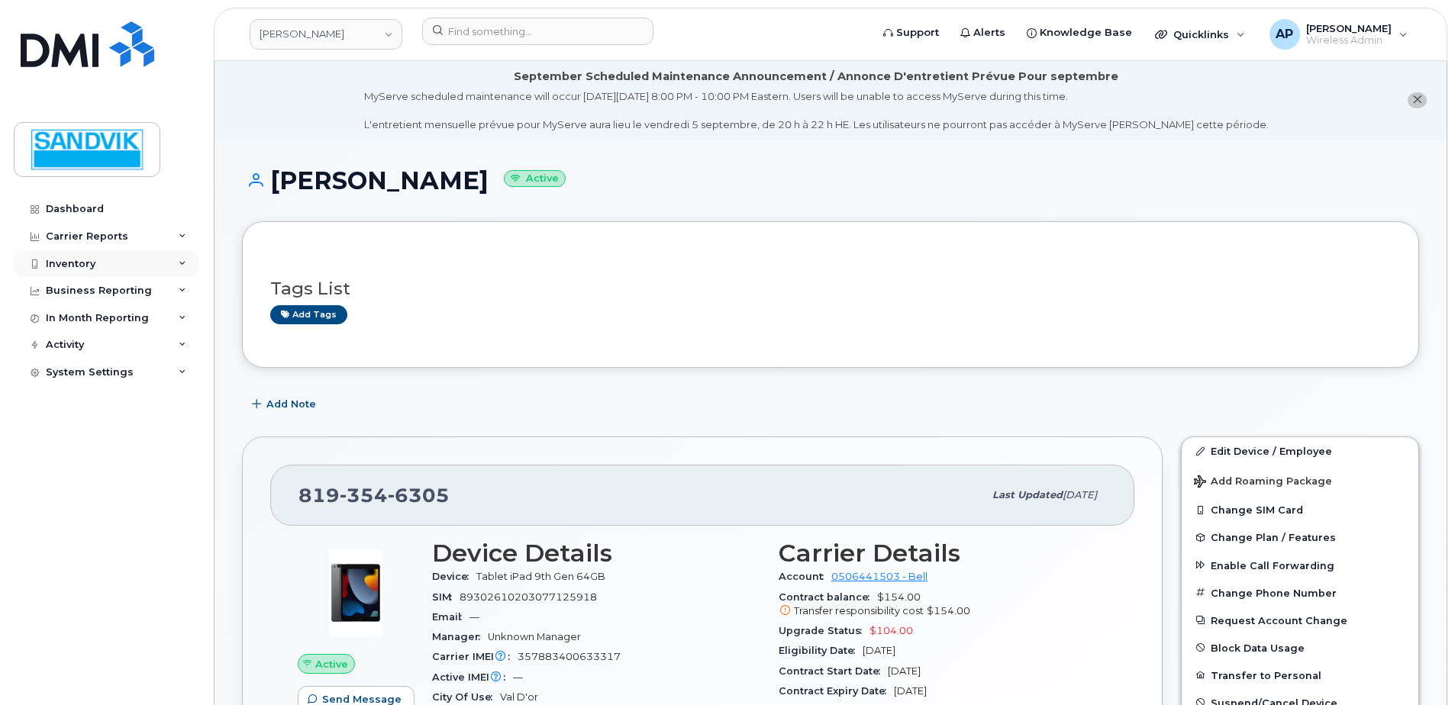
click at [92, 253] on div "Inventory" at bounding box center [106, 263] width 185 height 27
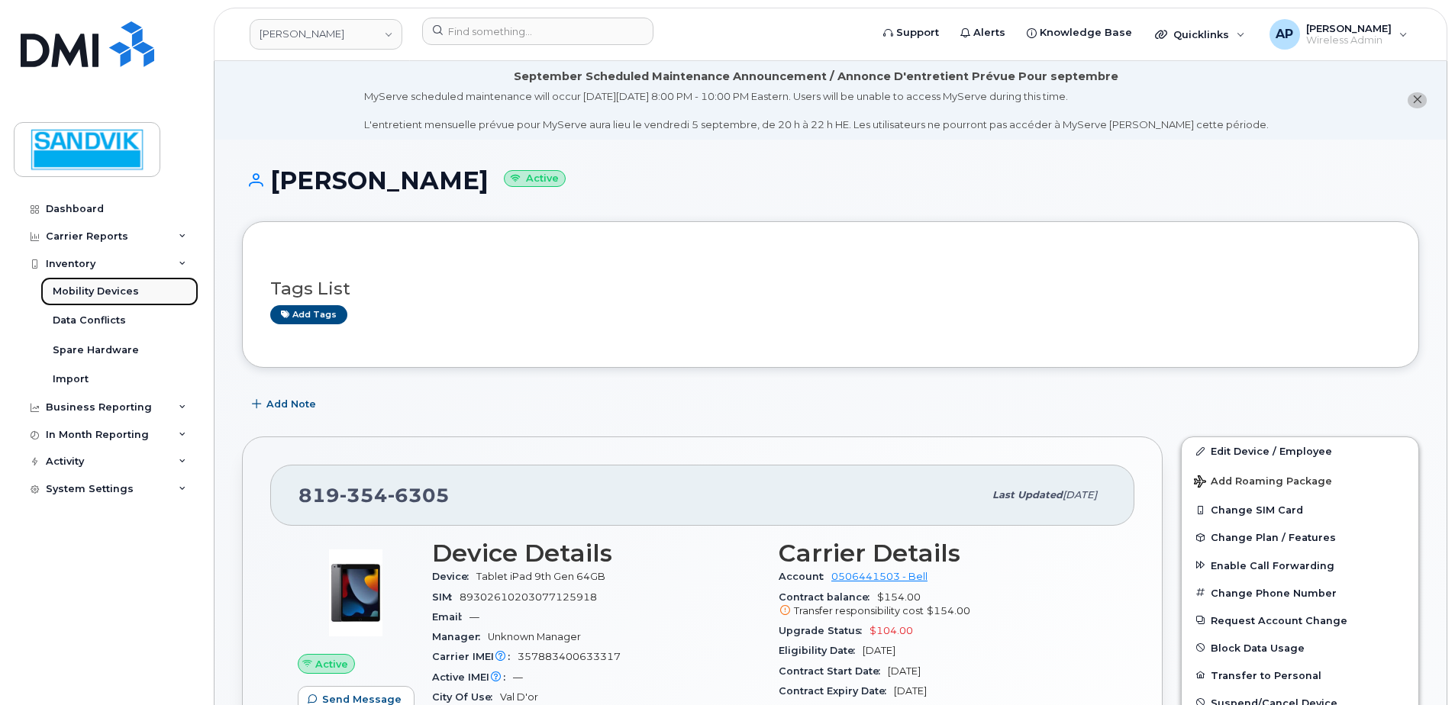
click at [93, 291] on div "Mobility Devices" at bounding box center [96, 292] width 86 height 14
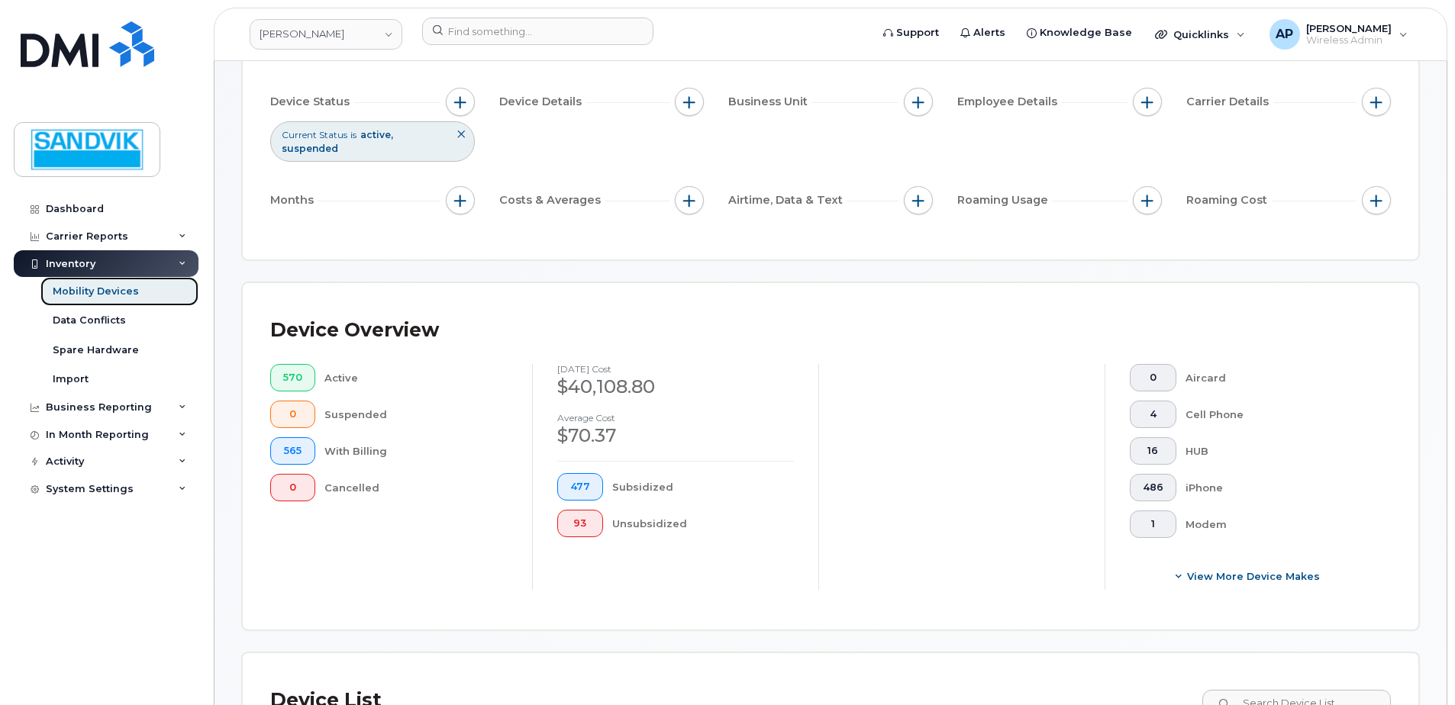
scroll to position [305, 0]
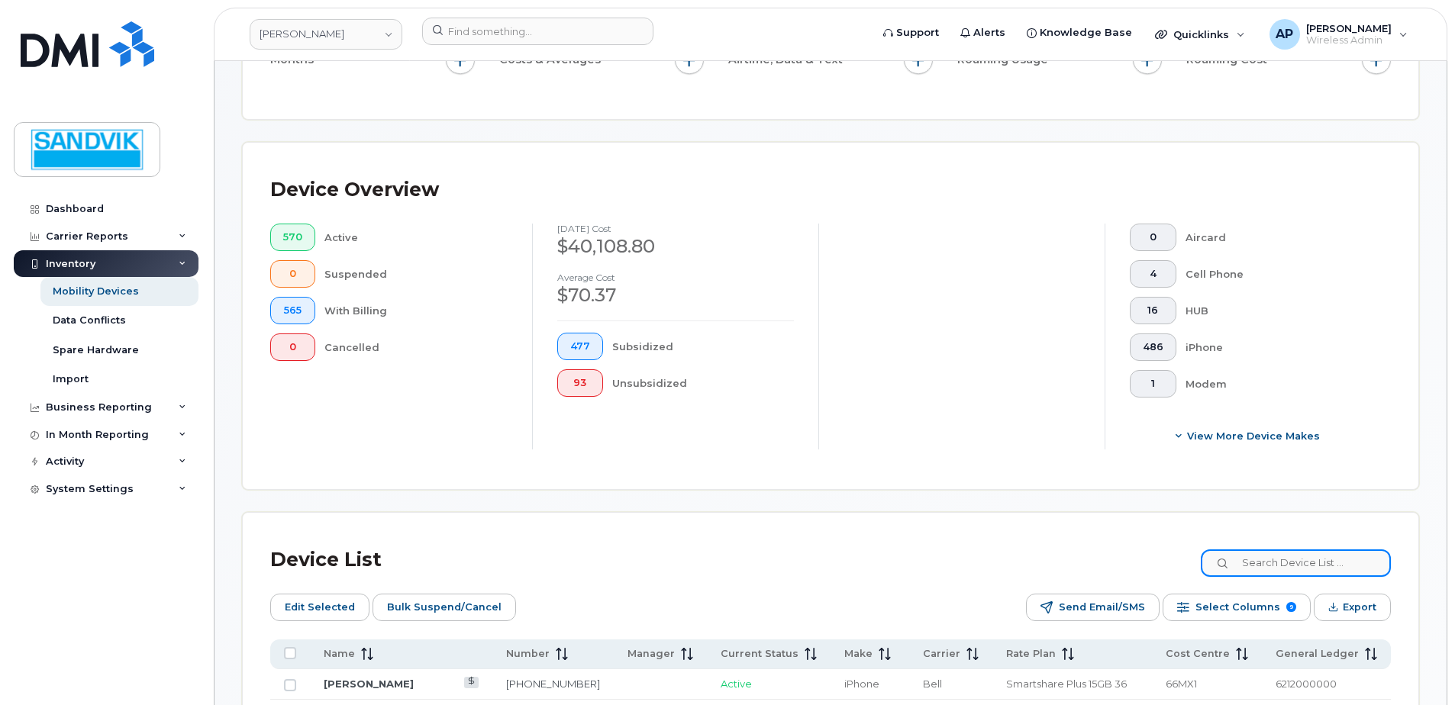
click at [1247, 568] on input at bounding box center [1296, 563] width 190 height 27
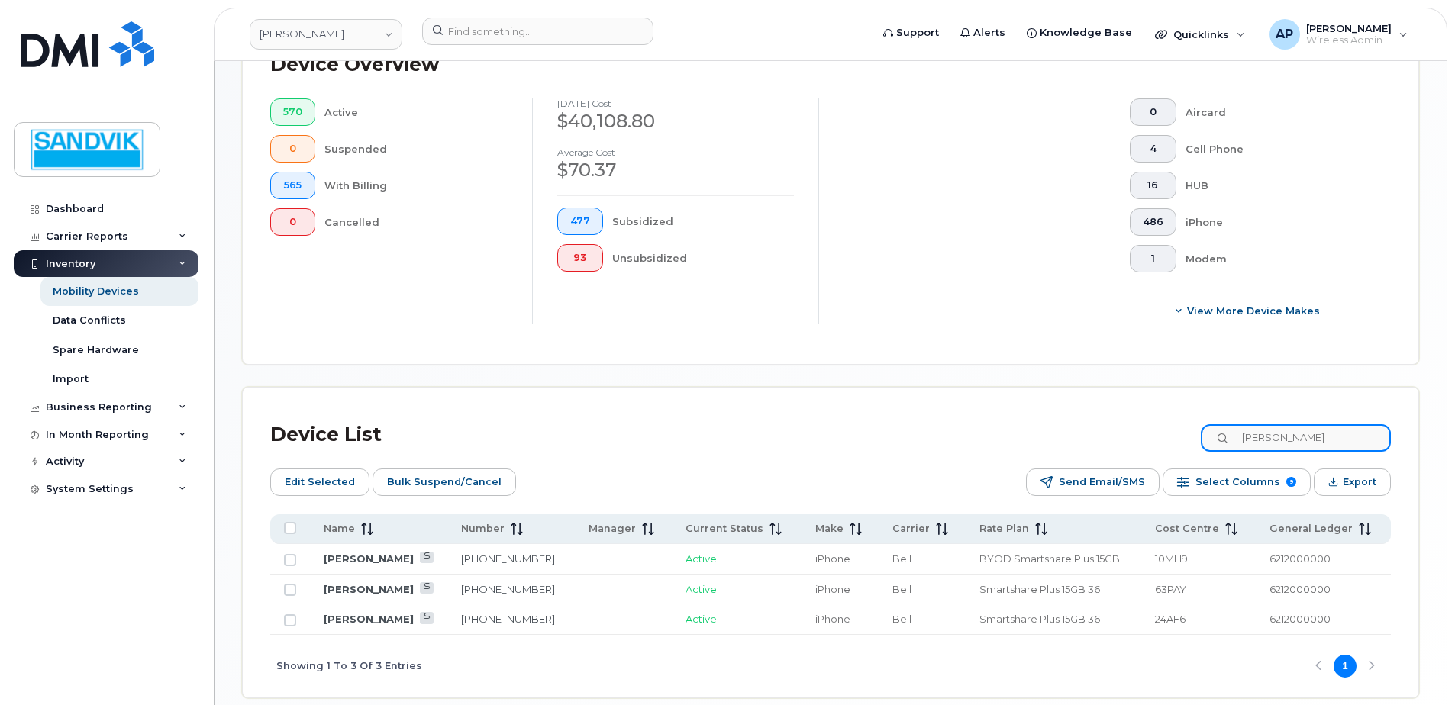
scroll to position [458, 0]
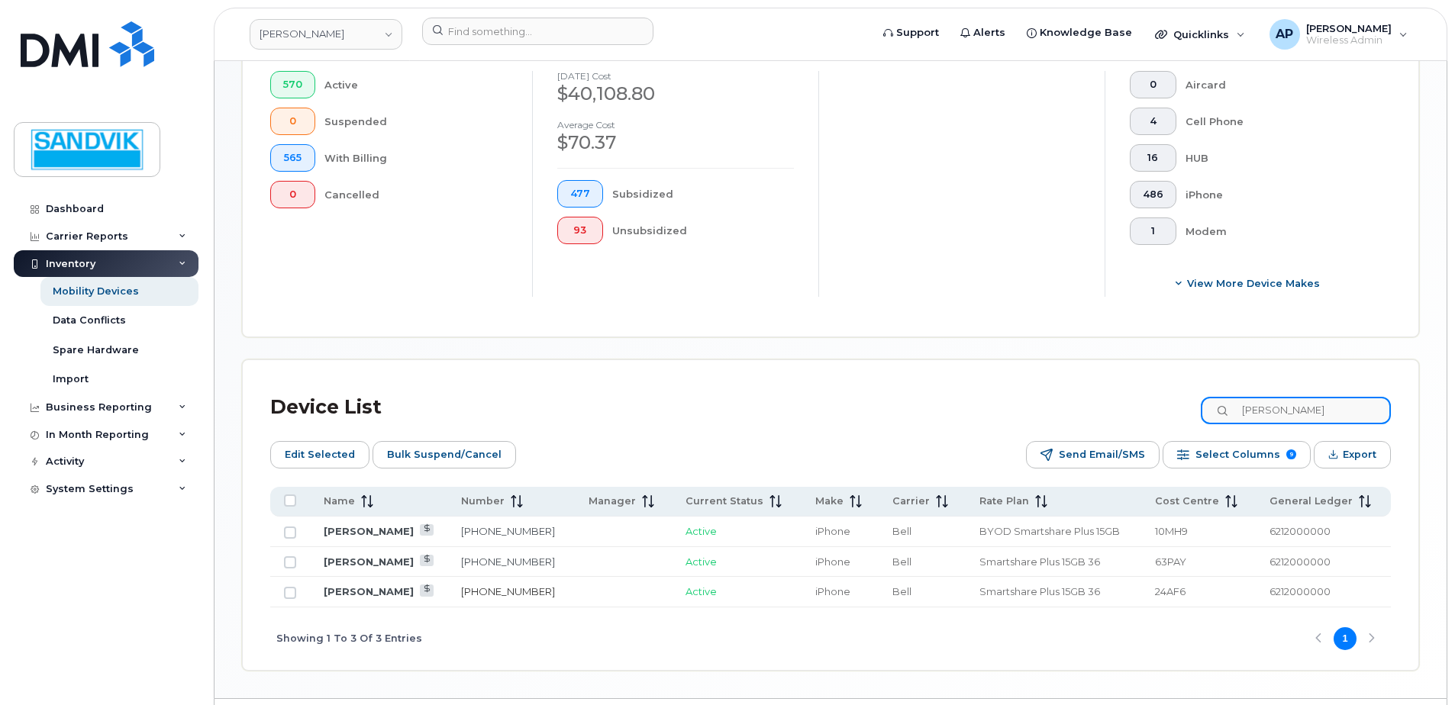
type input "anna"
click at [507, 594] on link "905-866-8553" at bounding box center [508, 592] width 94 height 12
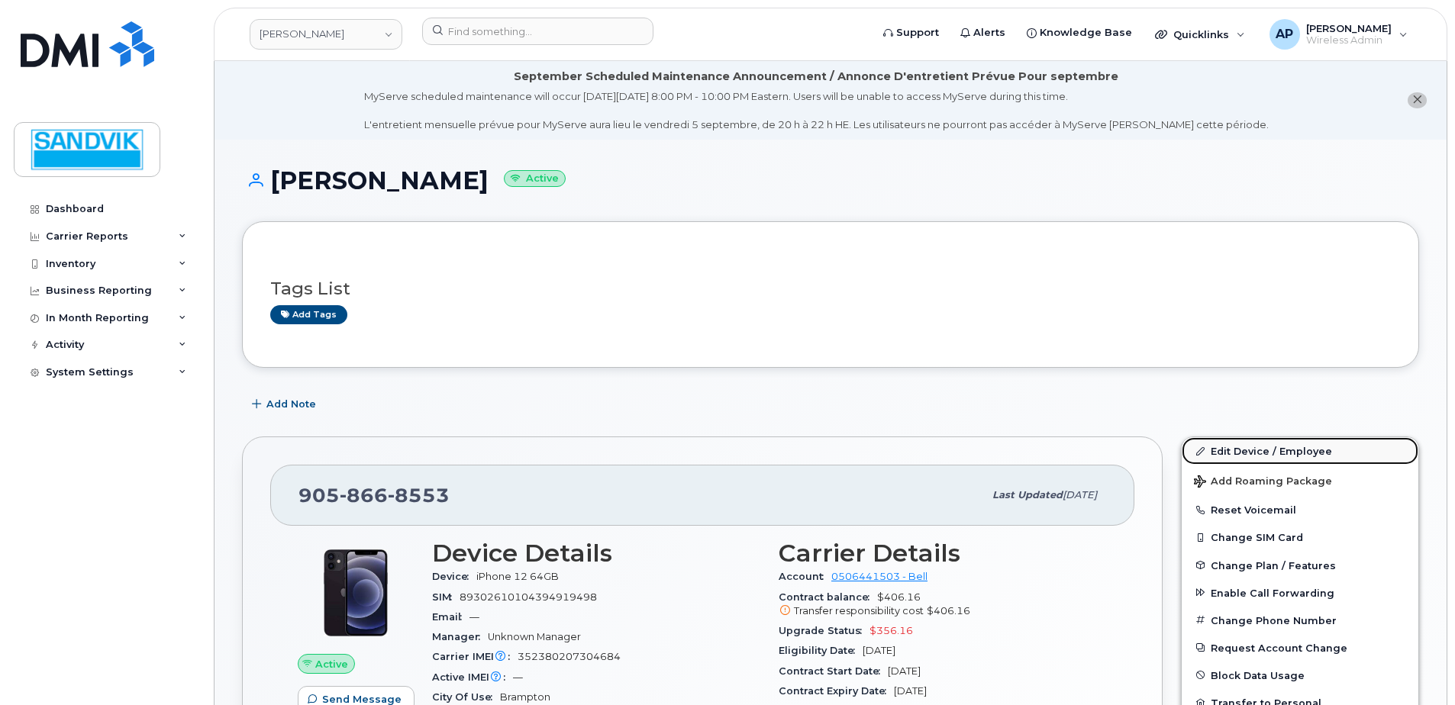
click at [1258, 444] on link "Edit Device / Employee" at bounding box center [1300, 450] width 237 height 27
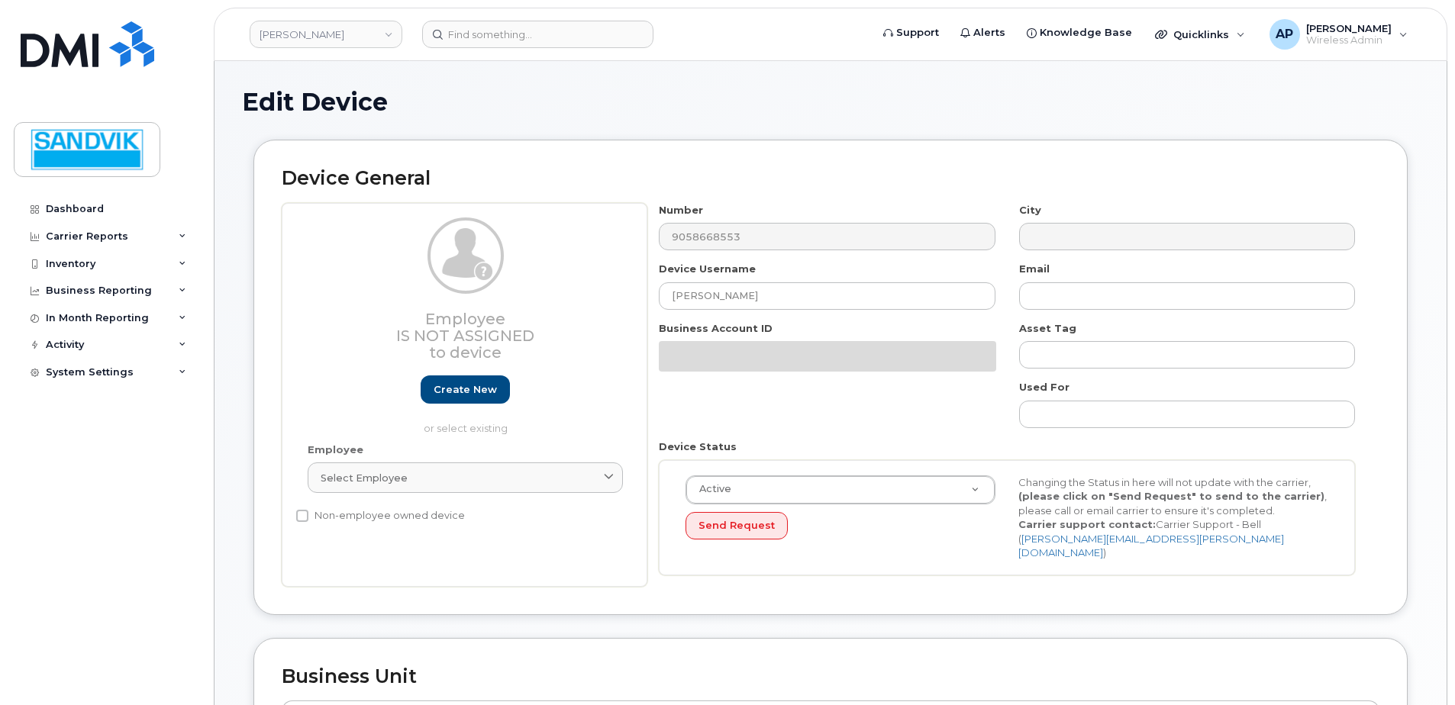
select select "582100"
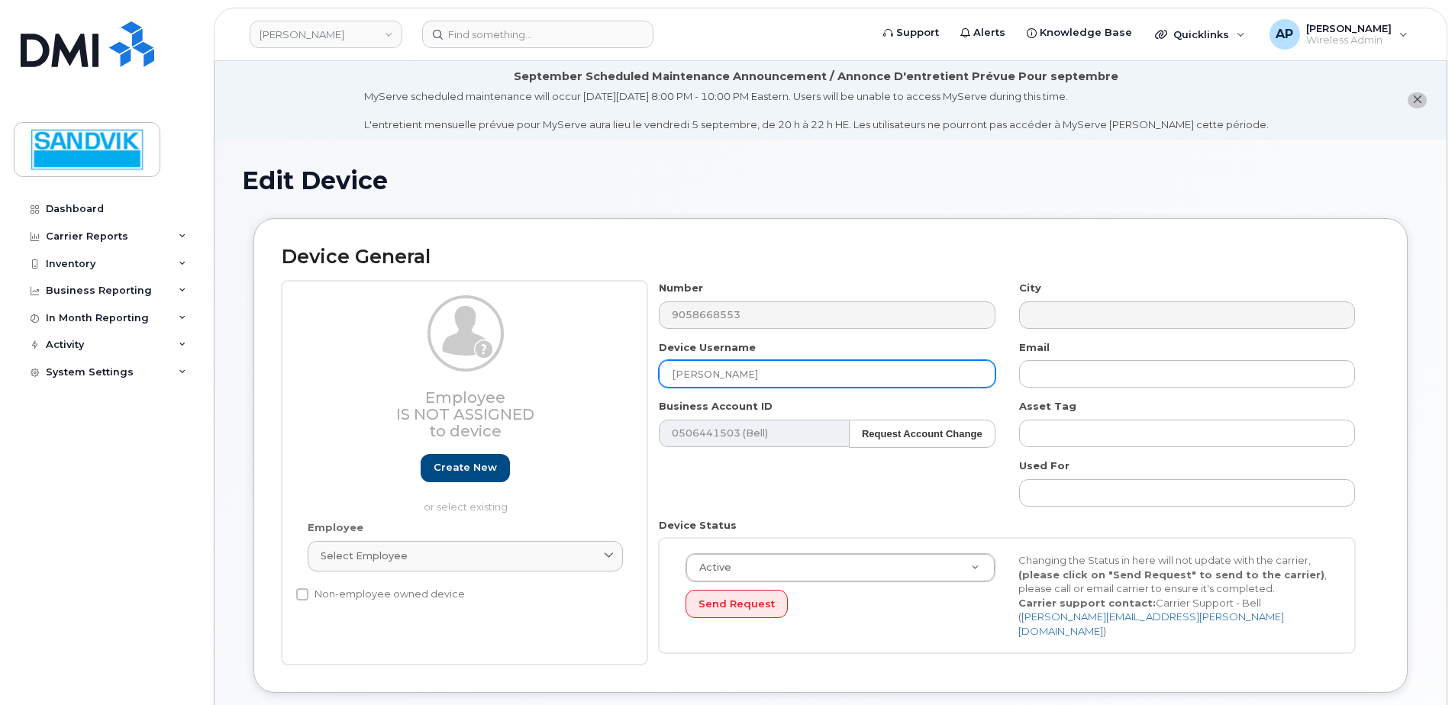
drag, startPoint x: 754, startPoint y: 380, endPoint x: 493, endPoint y: 372, distance: 260.5
click at [493, 372] on div "Employee Is not assigned to device Create new or select existing Employee Selec…" at bounding box center [831, 473] width 1098 height 384
type input "[PERSON_NAME]"
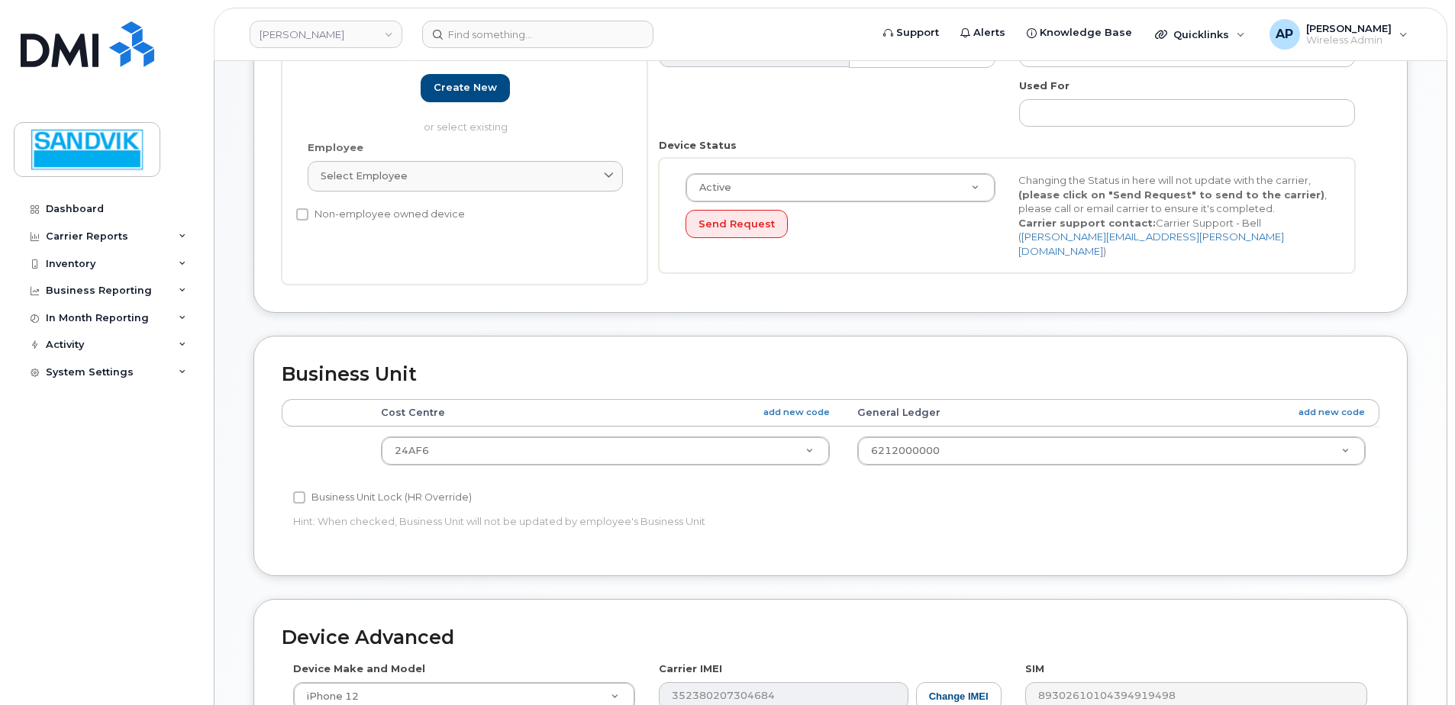
scroll to position [382, 0]
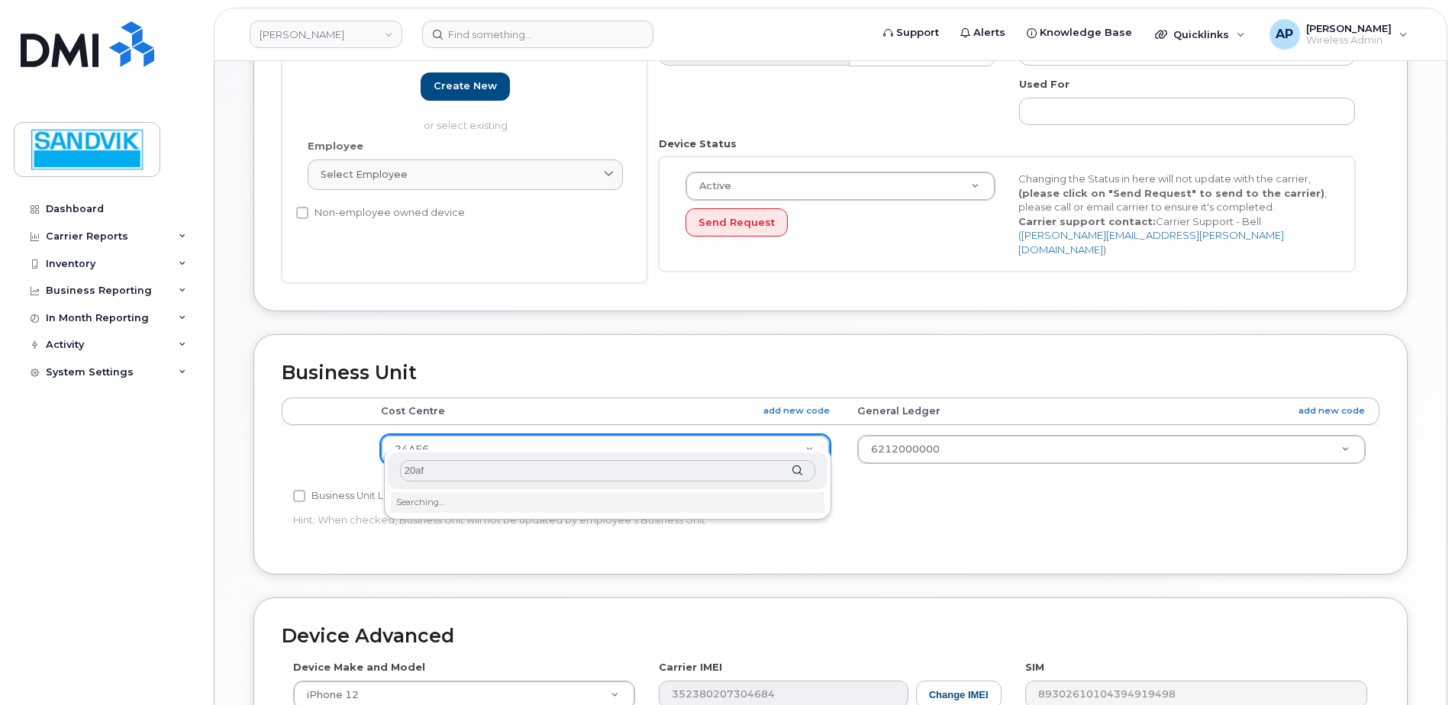
type input "20af6"
type input "36006600"
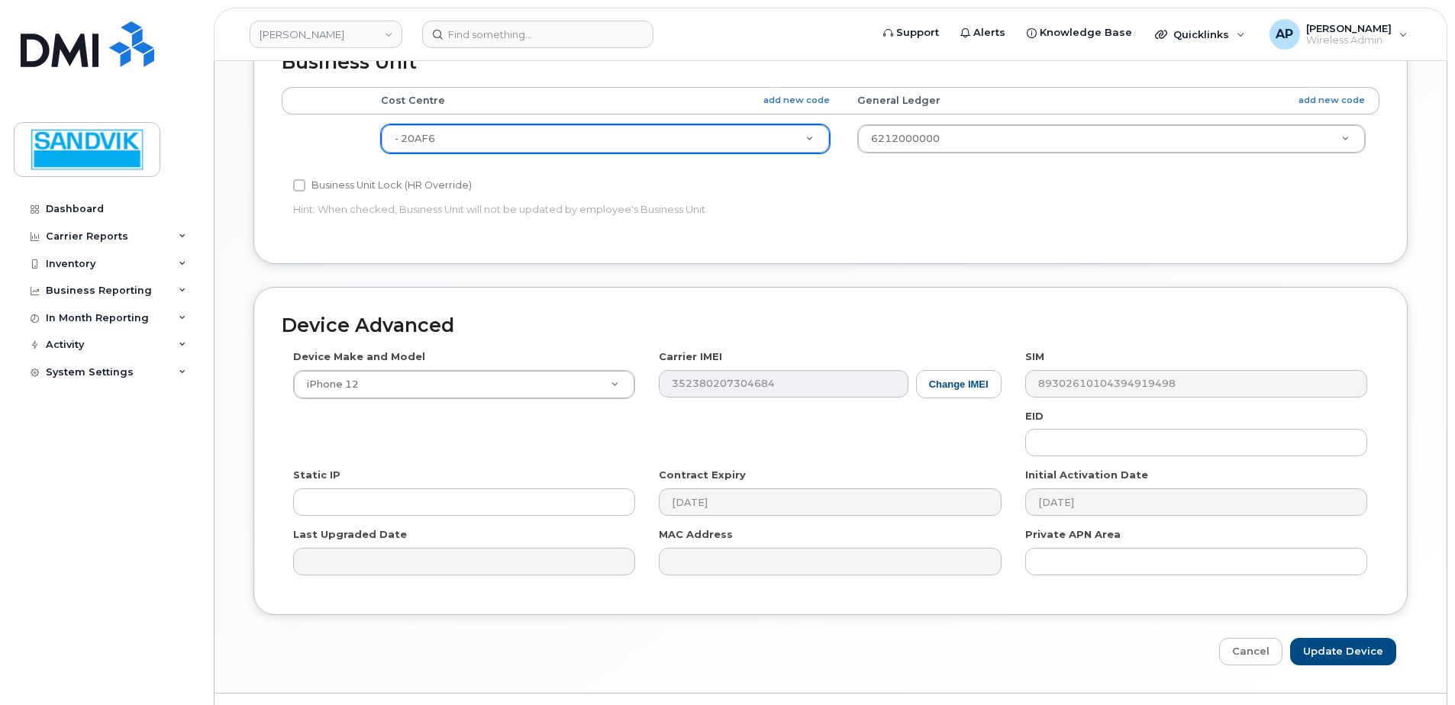
scroll to position [715, 0]
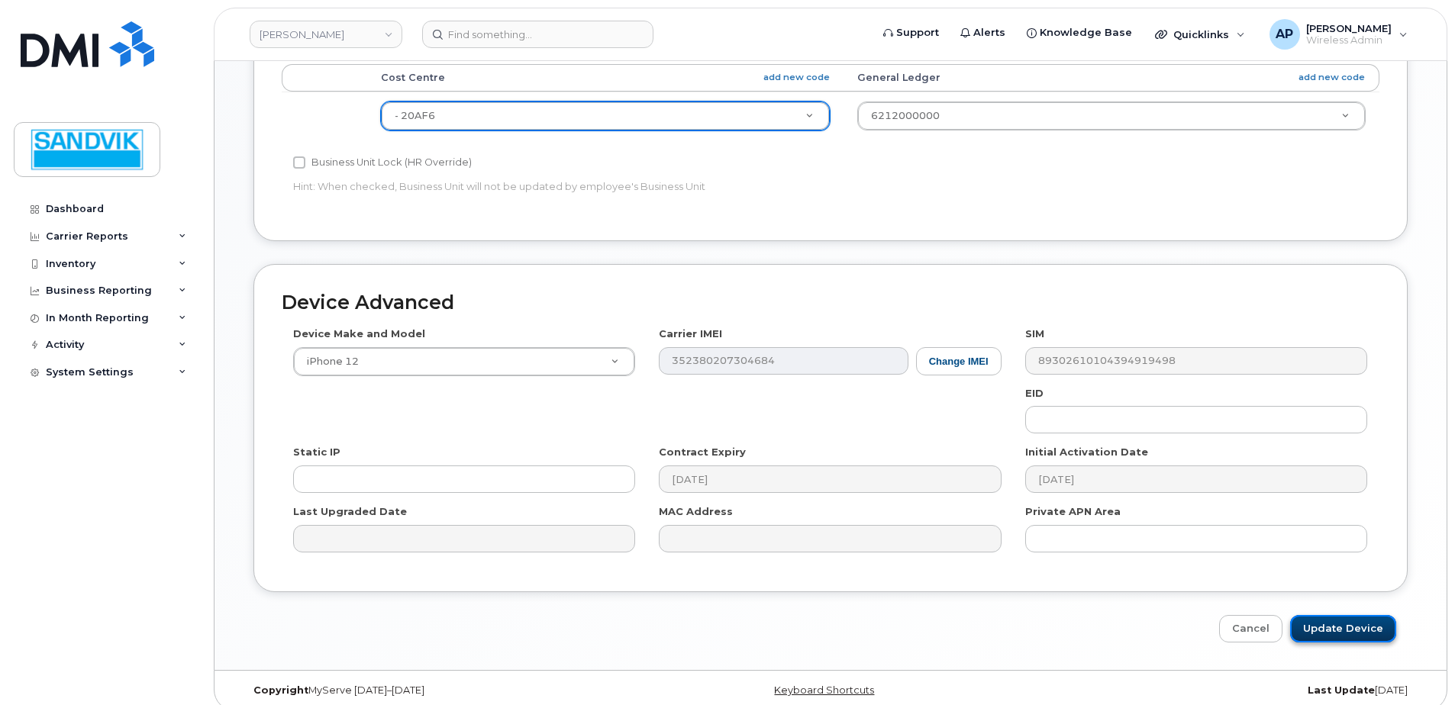
click at [1327, 620] on input "Update Device" at bounding box center [1343, 629] width 106 height 28
type input "Saving..."
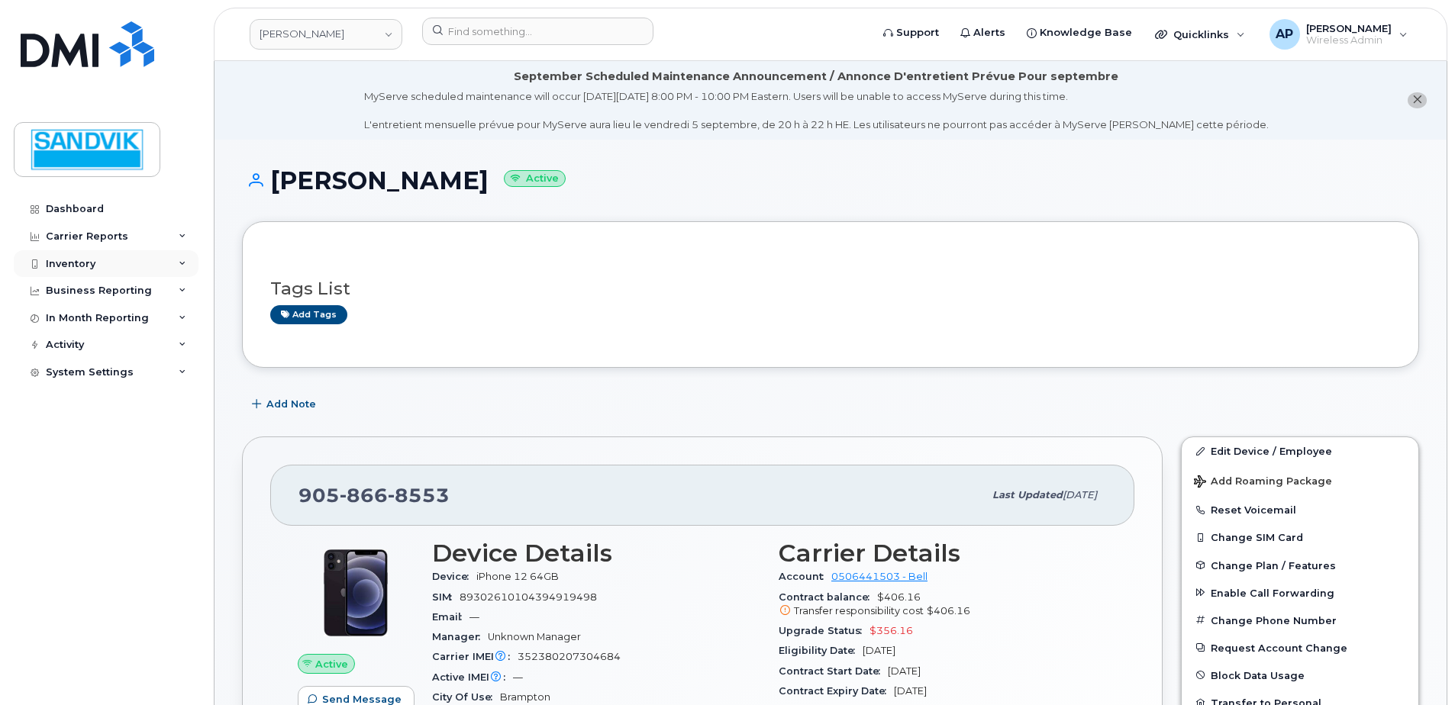
click at [50, 265] on div "Inventory" at bounding box center [71, 264] width 50 height 12
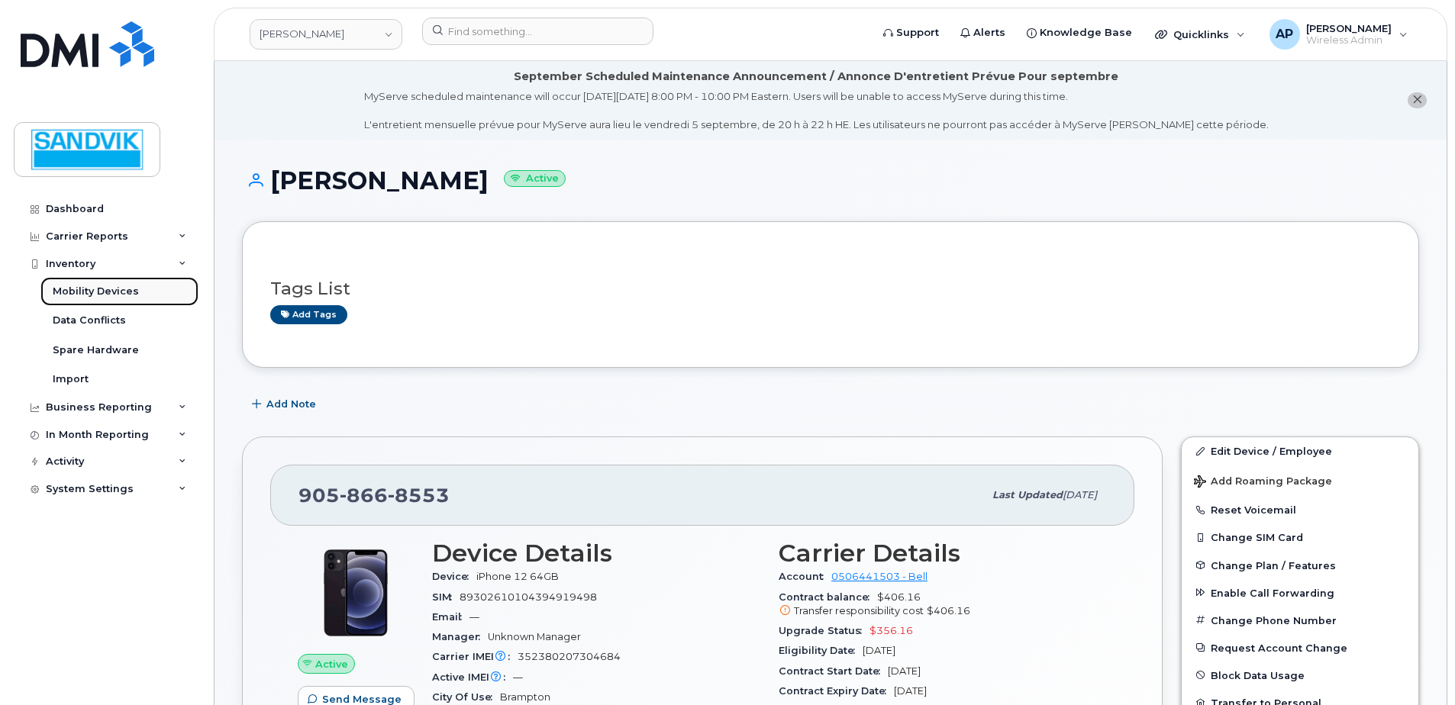
click at [124, 287] on div "Mobility Devices" at bounding box center [96, 292] width 86 height 14
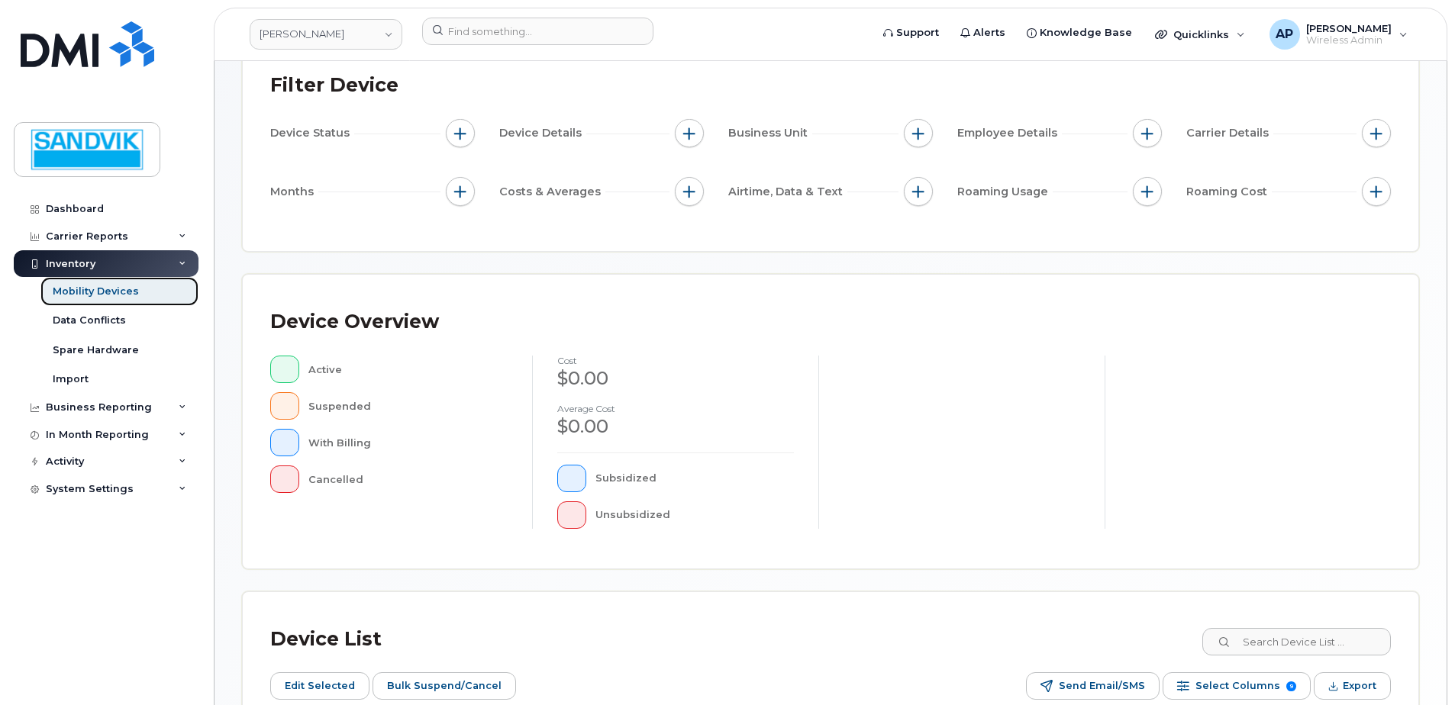
scroll to position [372, 0]
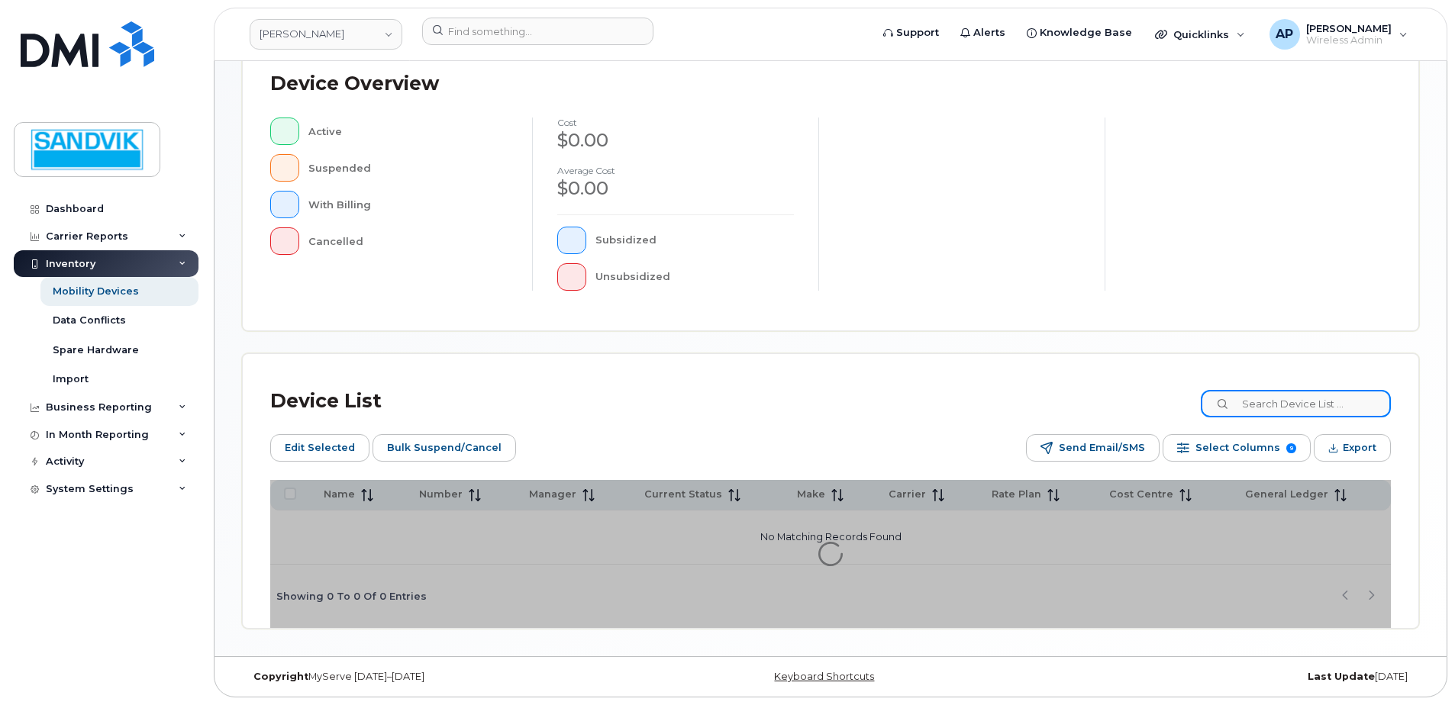
click at [1249, 407] on input at bounding box center [1296, 403] width 190 height 27
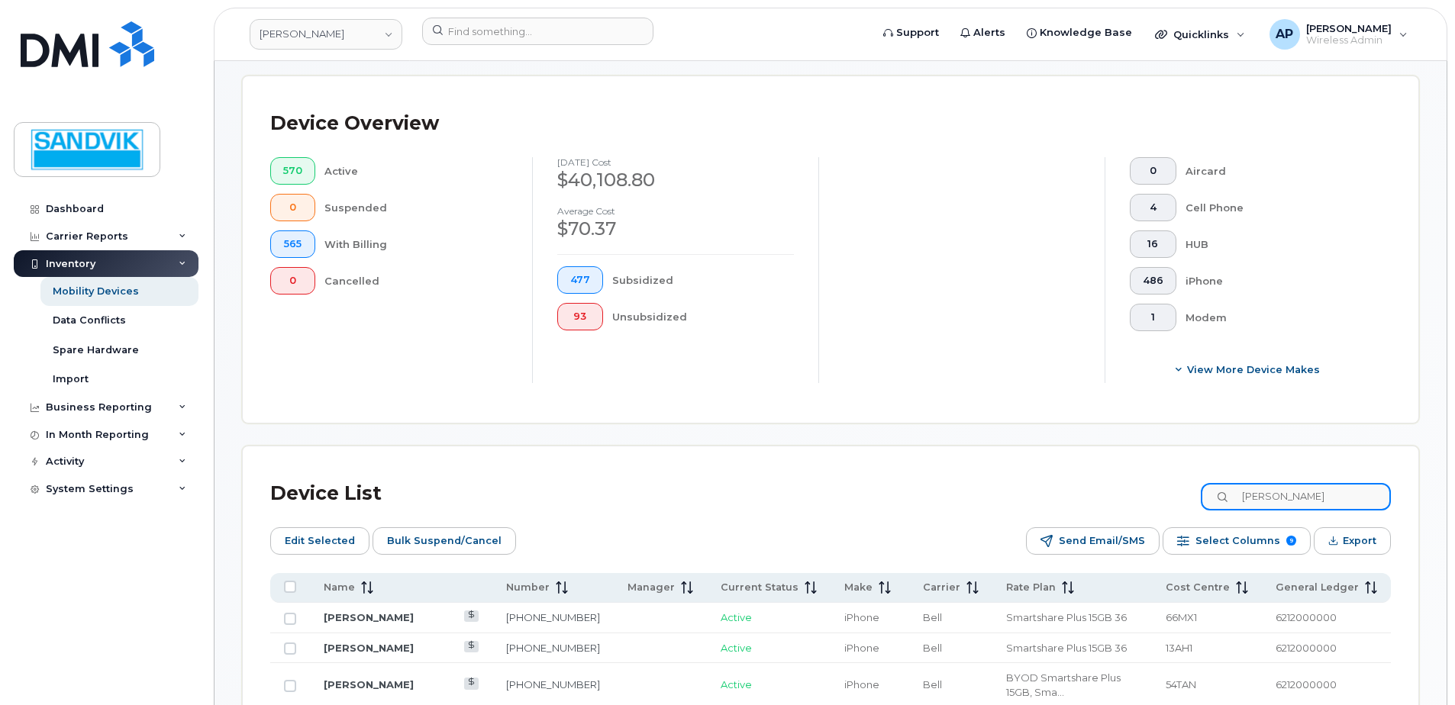
type input "brandon"
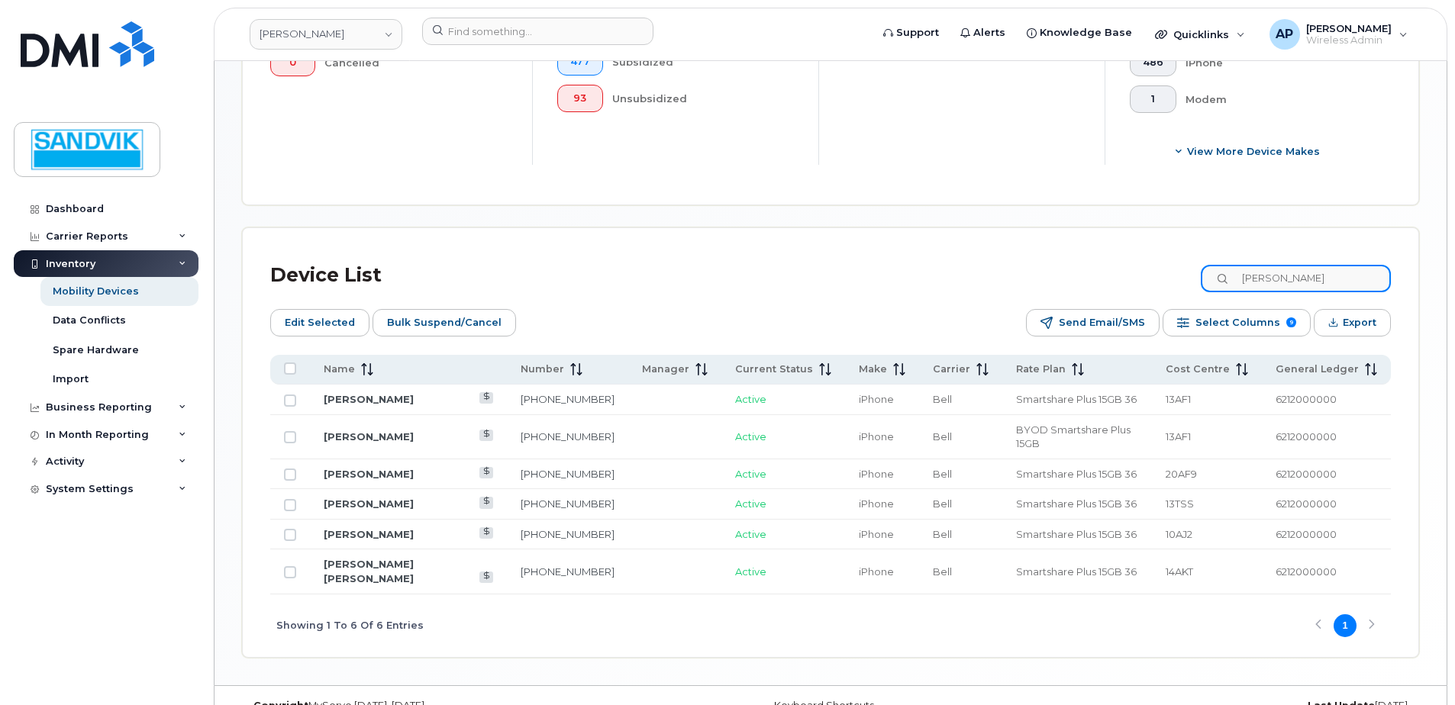
scroll to position [591, 0]
click at [521, 430] on link "250-500-2844" at bounding box center [568, 436] width 94 height 12
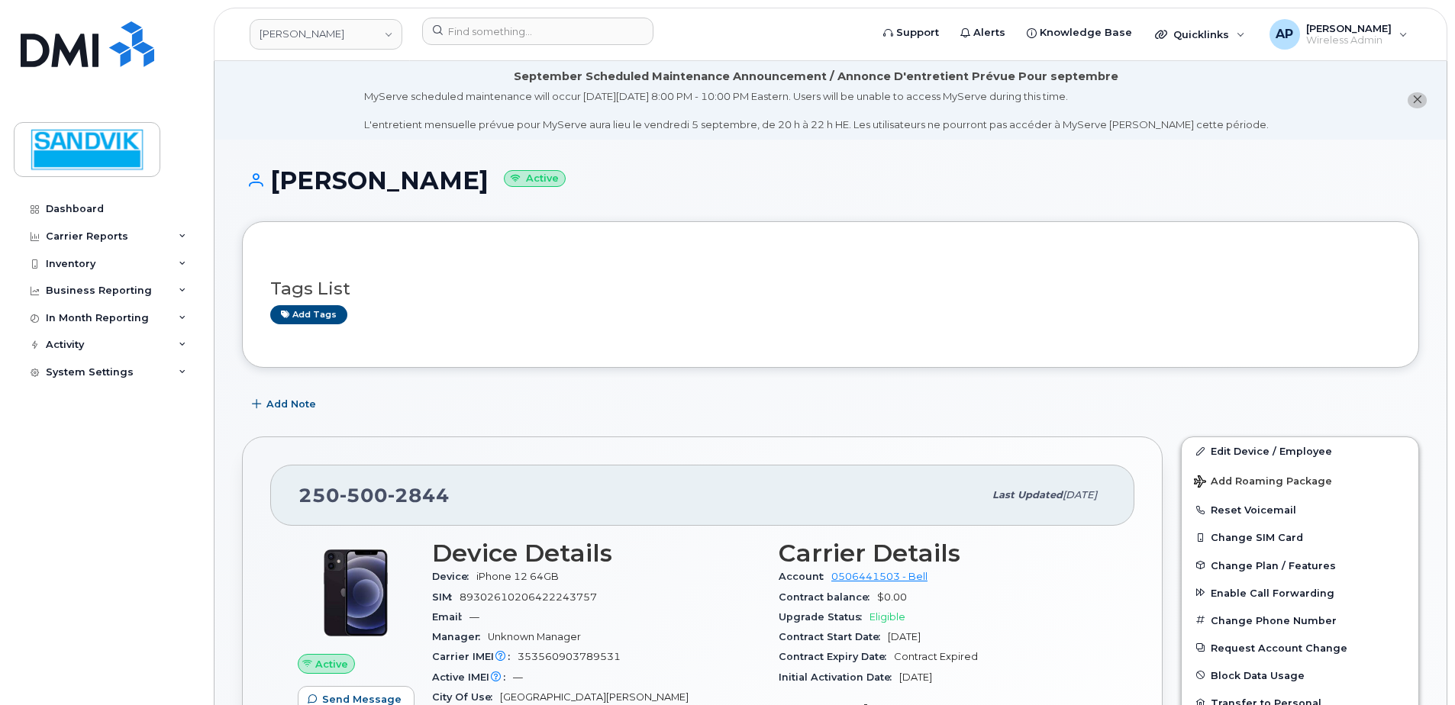
drag, startPoint x: 1022, startPoint y: 553, endPoint x: 961, endPoint y: 606, distance: 81.2
click at [961, 606] on div "Contract balance $0.00" at bounding box center [943, 598] width 328 height 20
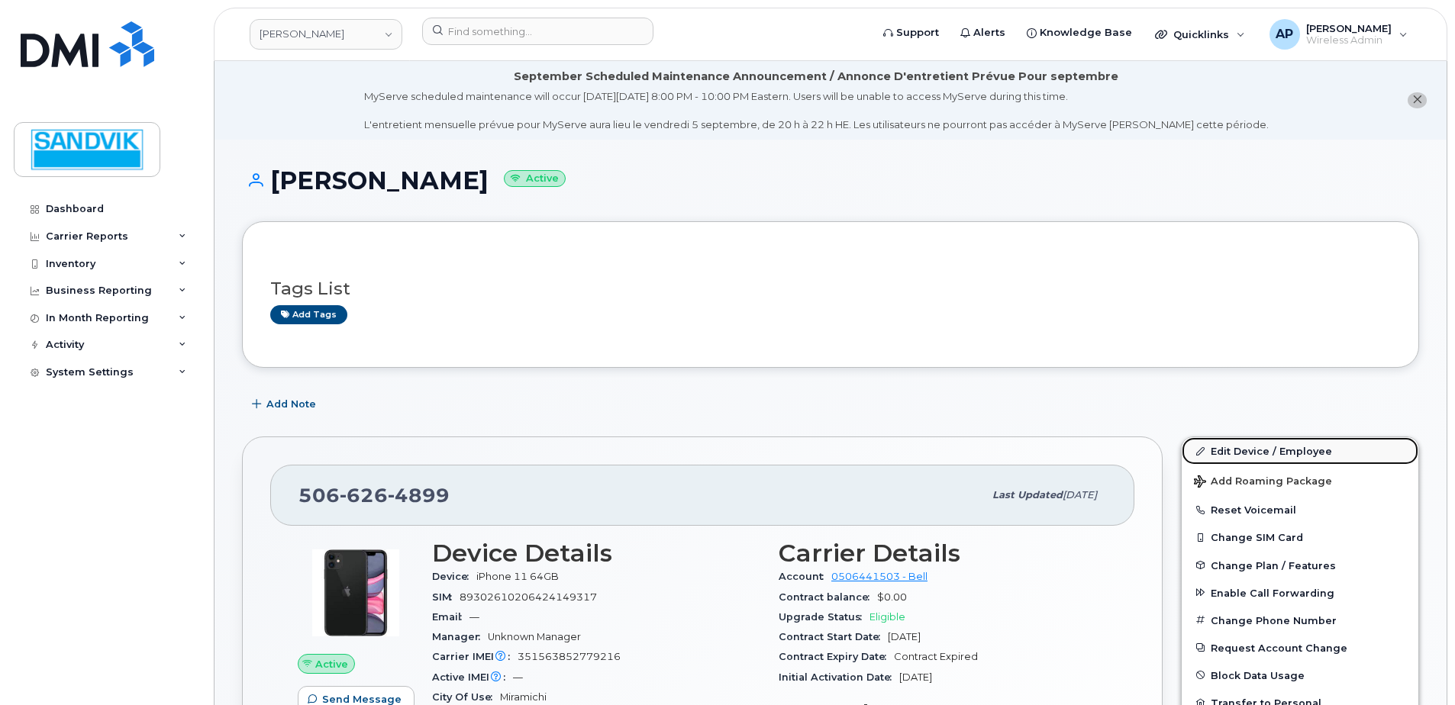
drag, startPoint x: 1220, startPoint y: 450, endPoint x: 1212, endPoint y: 453, distance: 8.9
click at [1220, 450] on link "Edit Device / Employee" at bounding box center [1300, 450] width 237 height 27
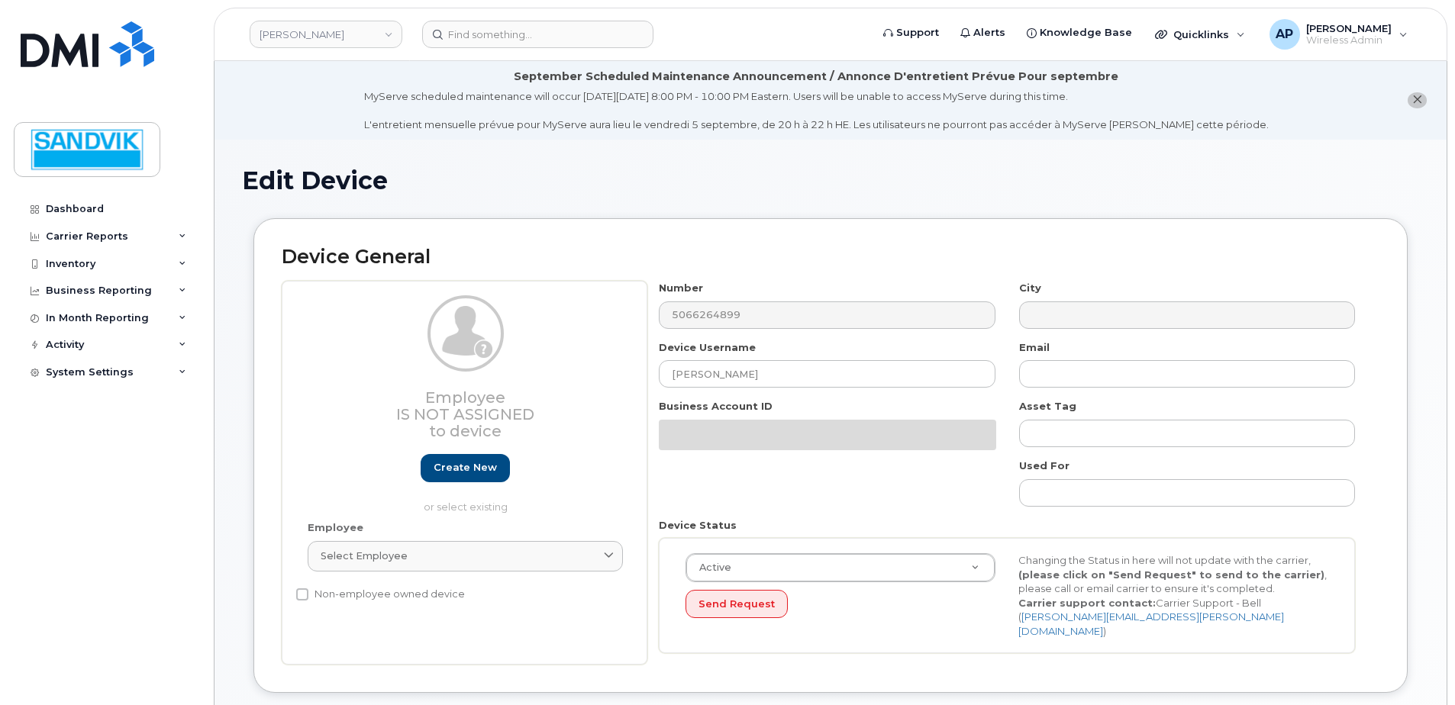
select select "582100"
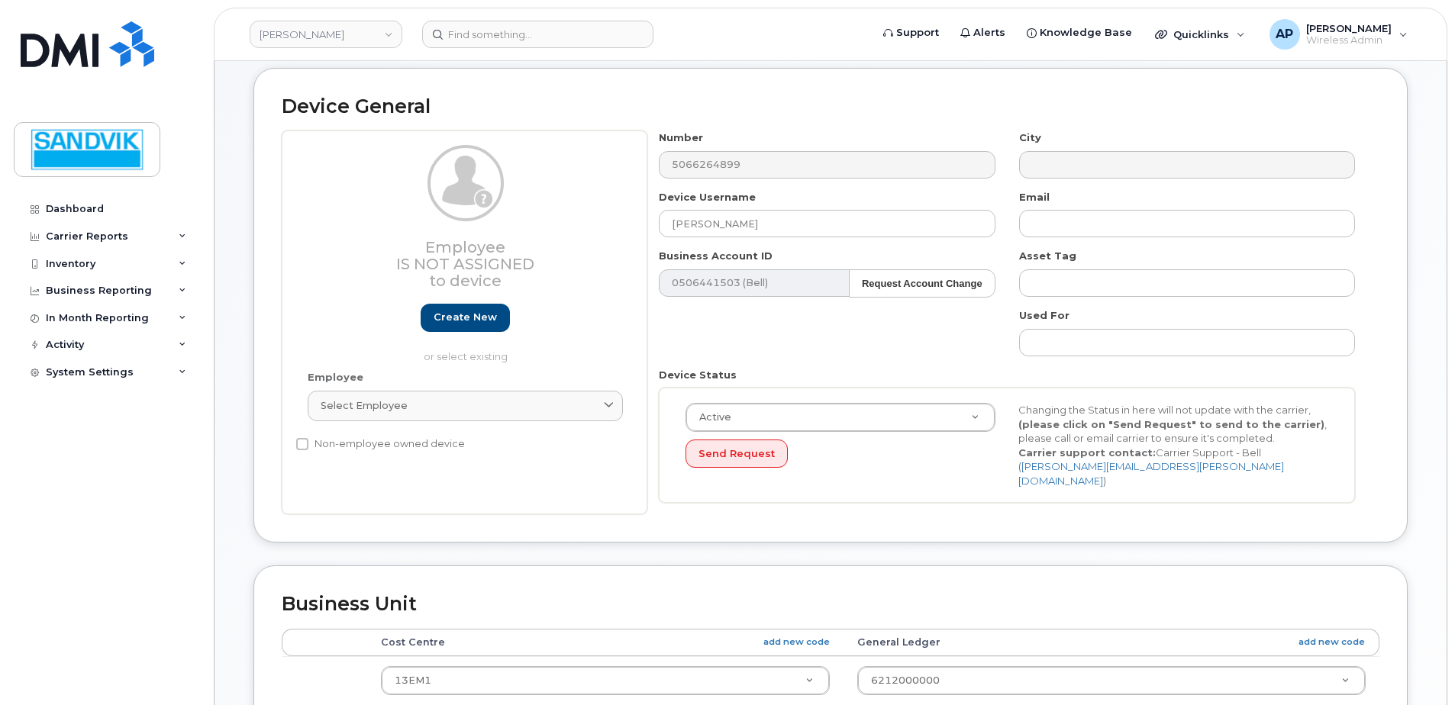
scroll to position [153, 0]
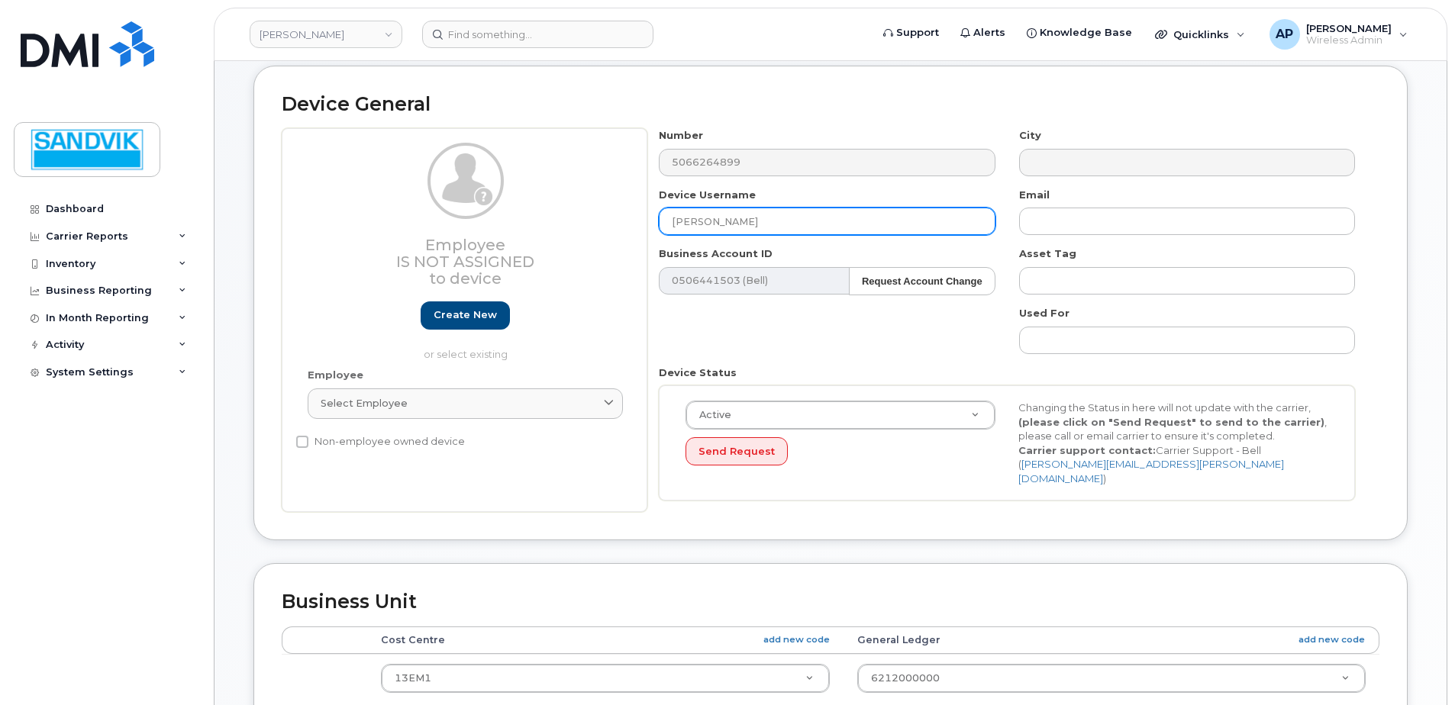
drag, startPoint x: 759, startPoint y: 226, endPoint x: 464, endPoint y: 210, distance: 295.1
click at [464, 210] on div "Employee Is not assigned to device Create new or select existing Employee Selec…" at bounding box center [831, 320] width 1098 height 384
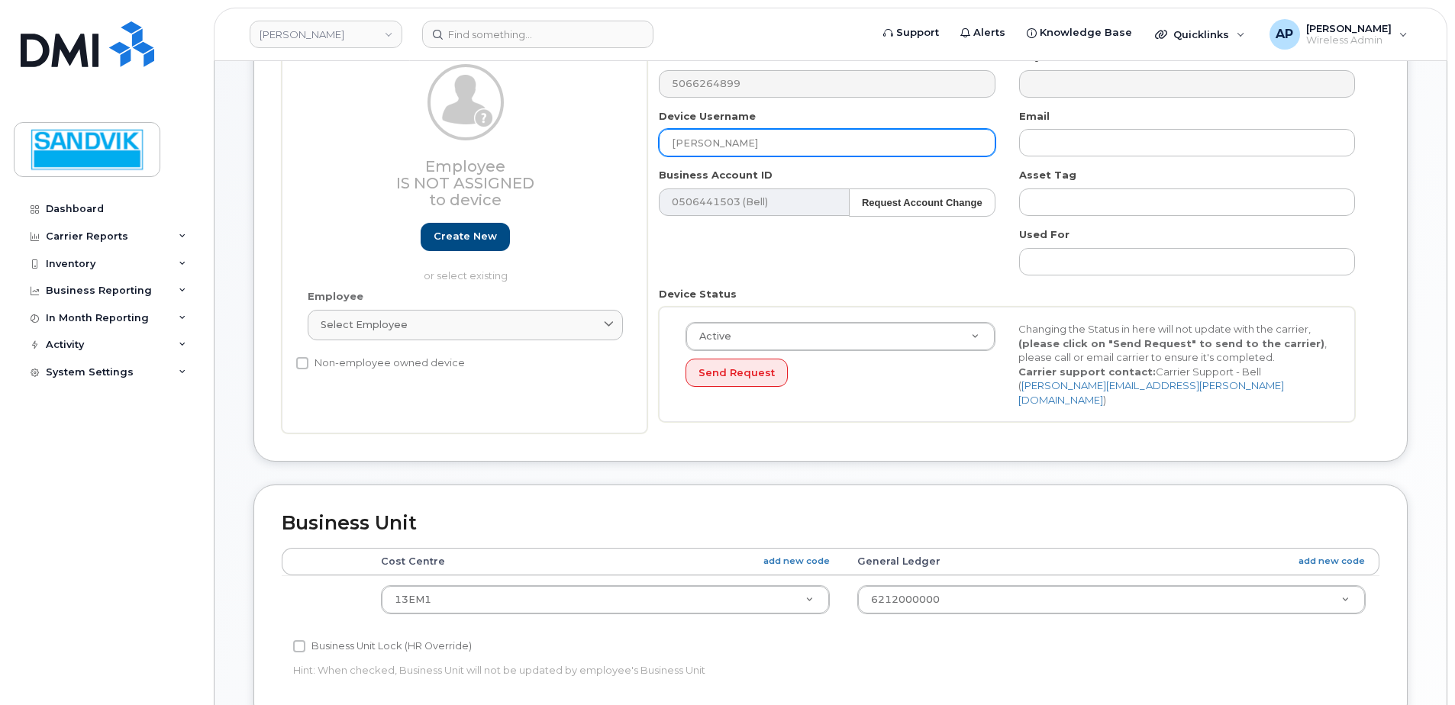
scroll to position [305, 0]
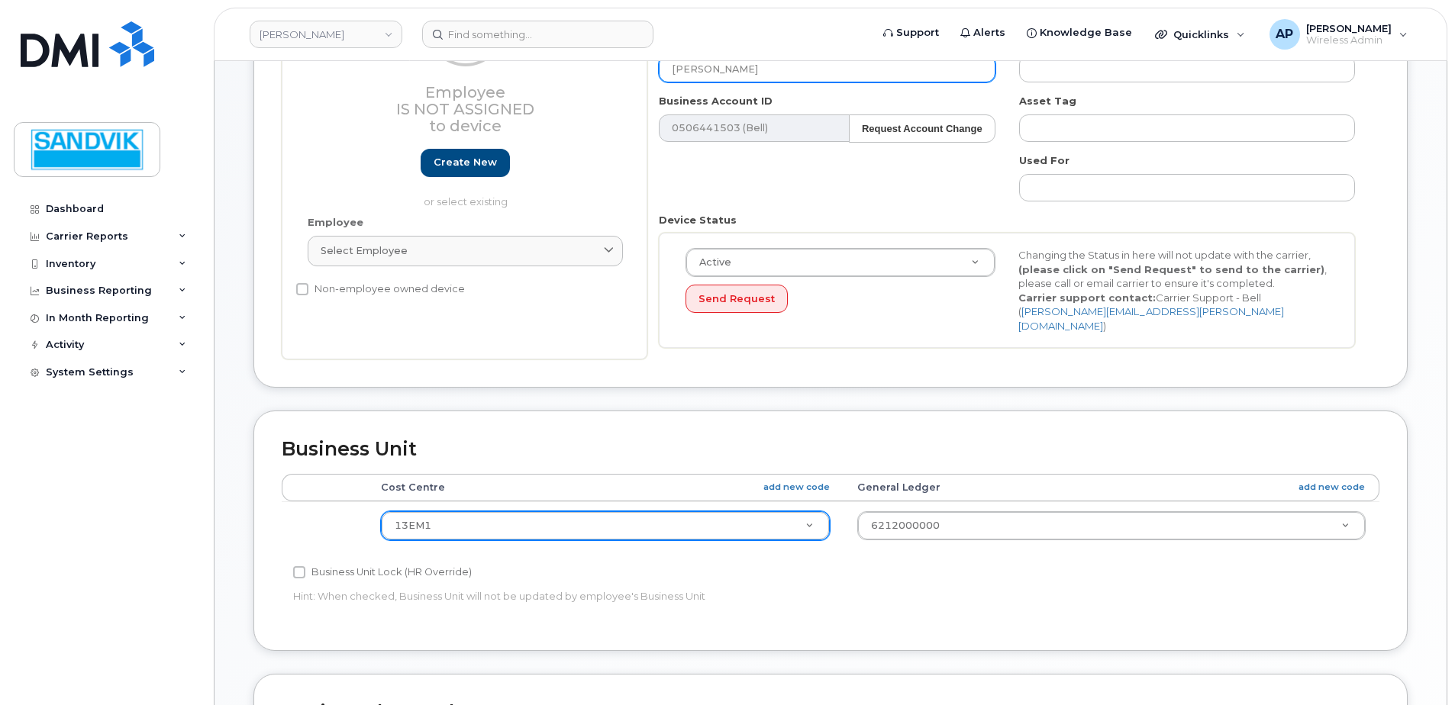
type input "[PERSON_NAME]"
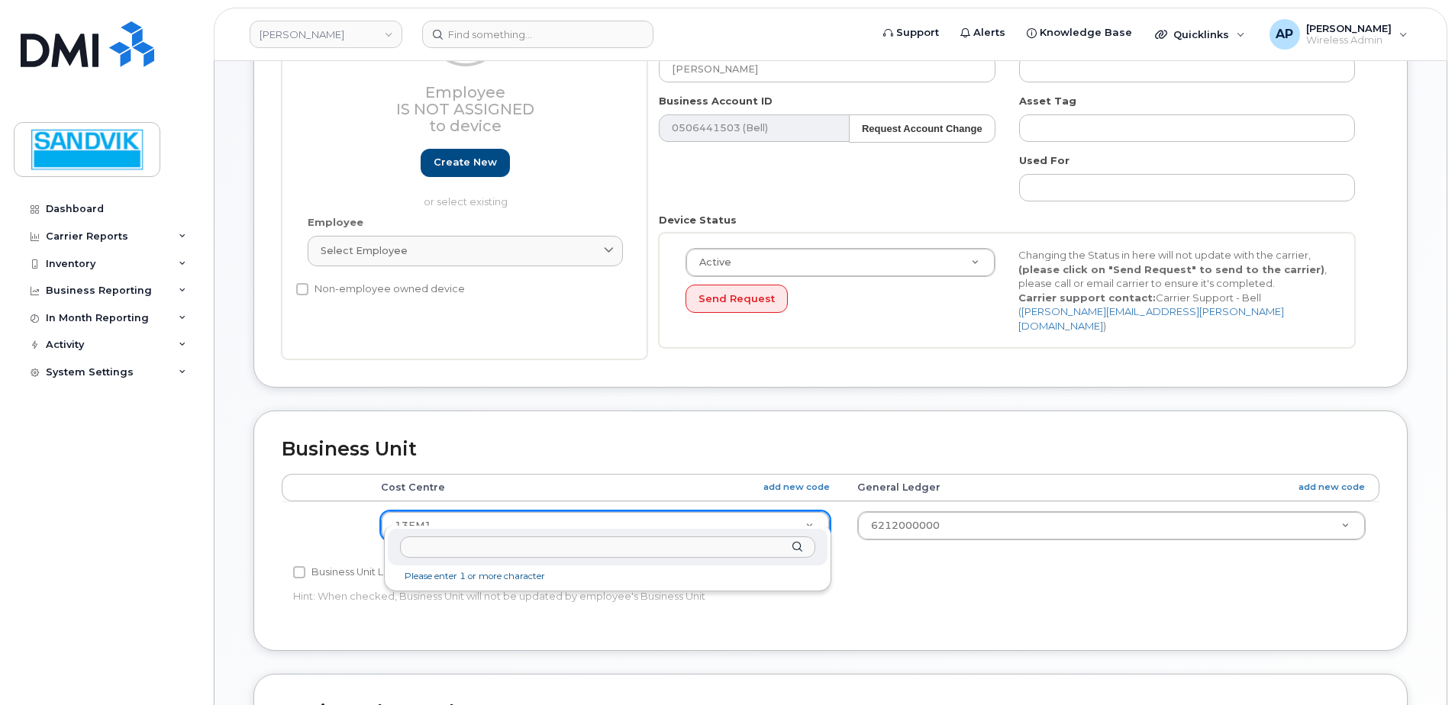
click at [568, 549] on input "text" at bounding box center [607, 548] width 415 height 22
type input "13ah1"
type input "582189"
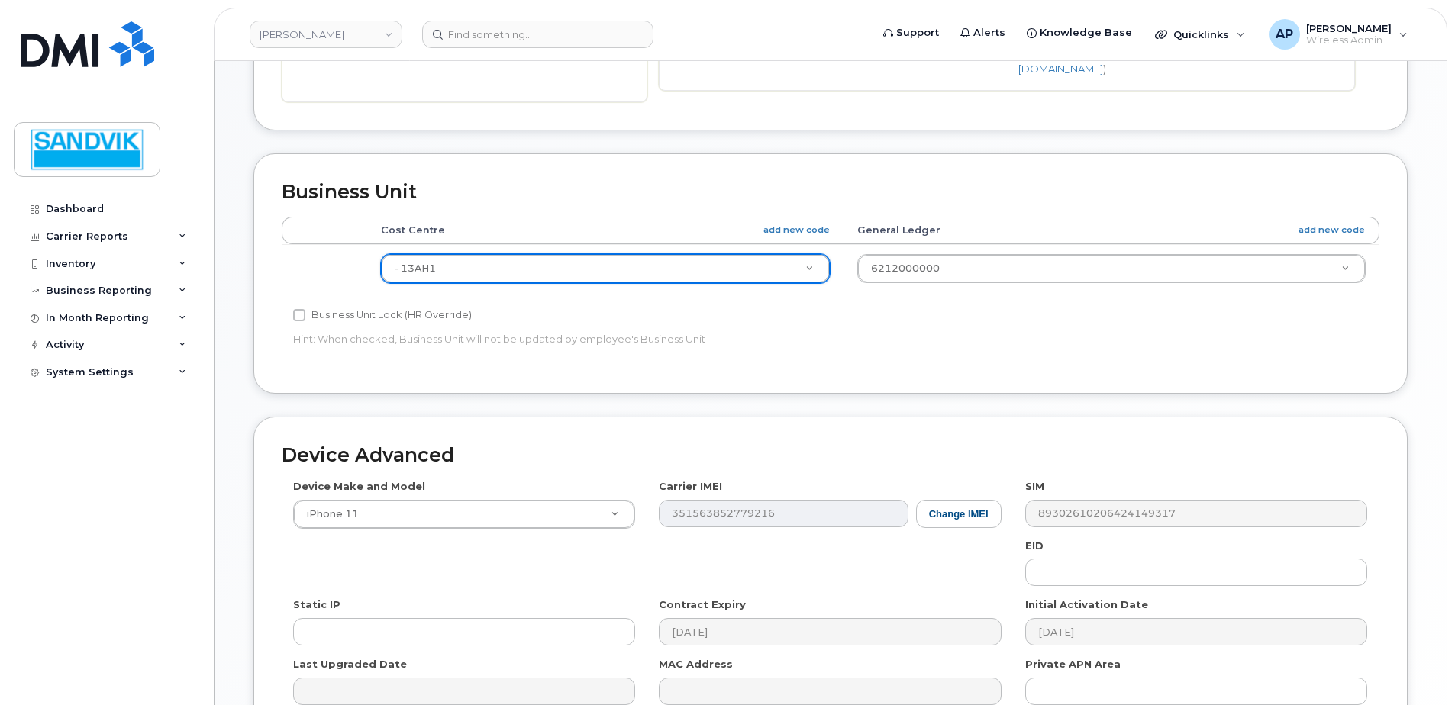
scroll to position [715, 0]
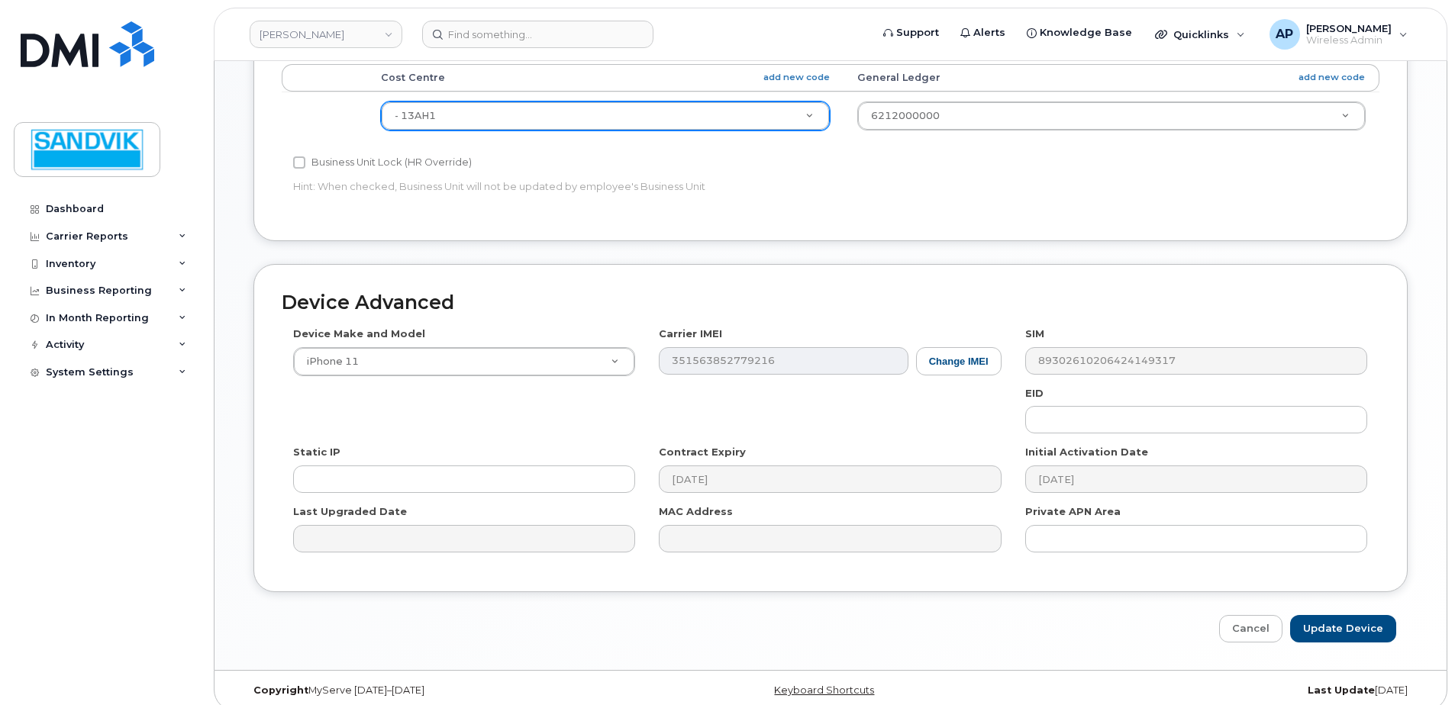
click at [1330, 630] on div "Edit Device Device General Employee Is not assigned to device Create new or sel…" at bounding box center [831, 47] width 1232 height 1247
click at [1326, 617] on input "Update Device" at bounding box center [1343, 629] width 106 height 28
type input "Saving..."
